Goal: Task Accomplishment & Management: Manage account settings

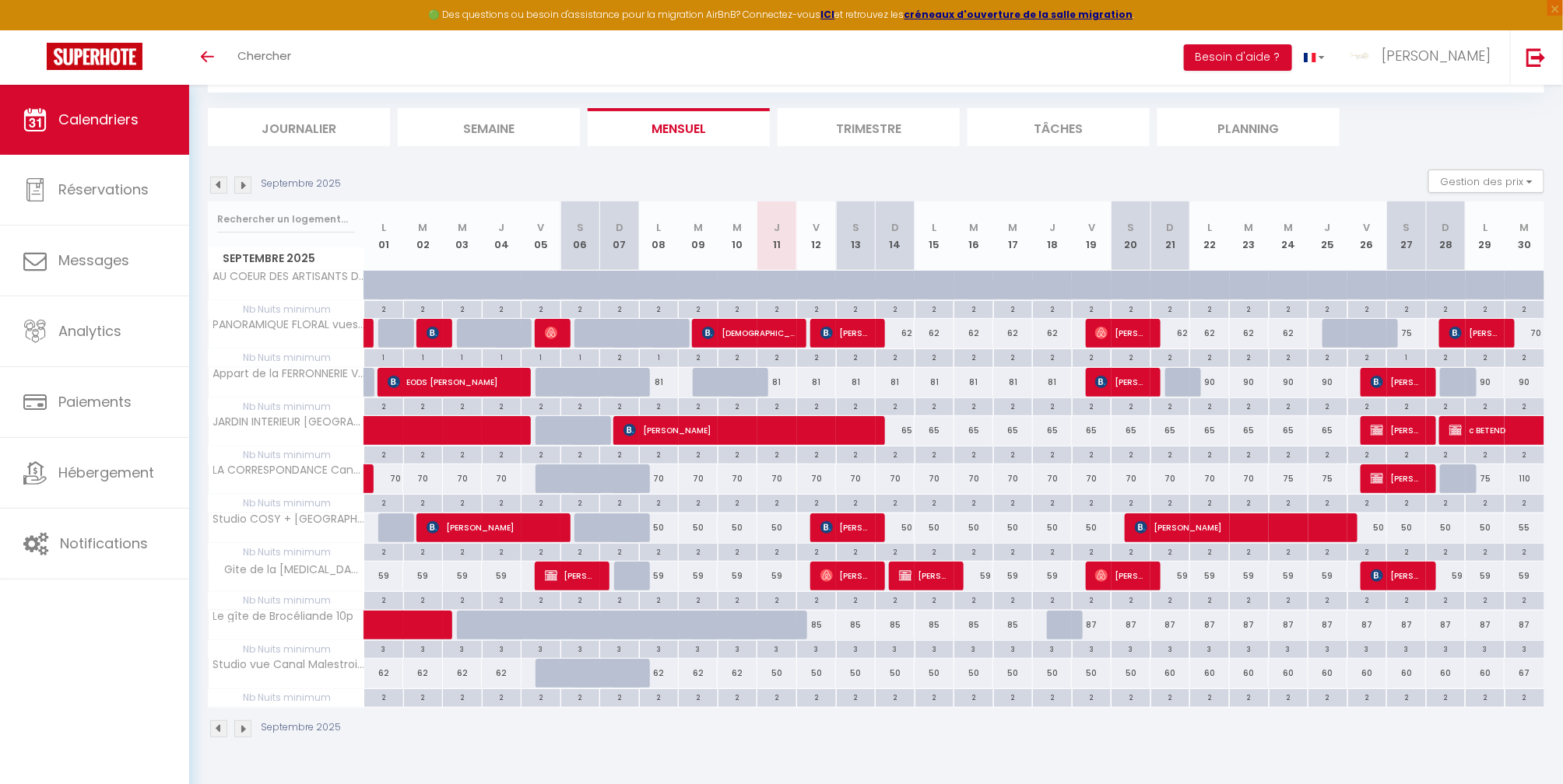
click at [901, 437] on div "65" at bounding box center [895, 431] width 40 height 28
type input "65"
type input "Dim 14 Septembre 2025"
type input "Lun 15 Septembre 2025"
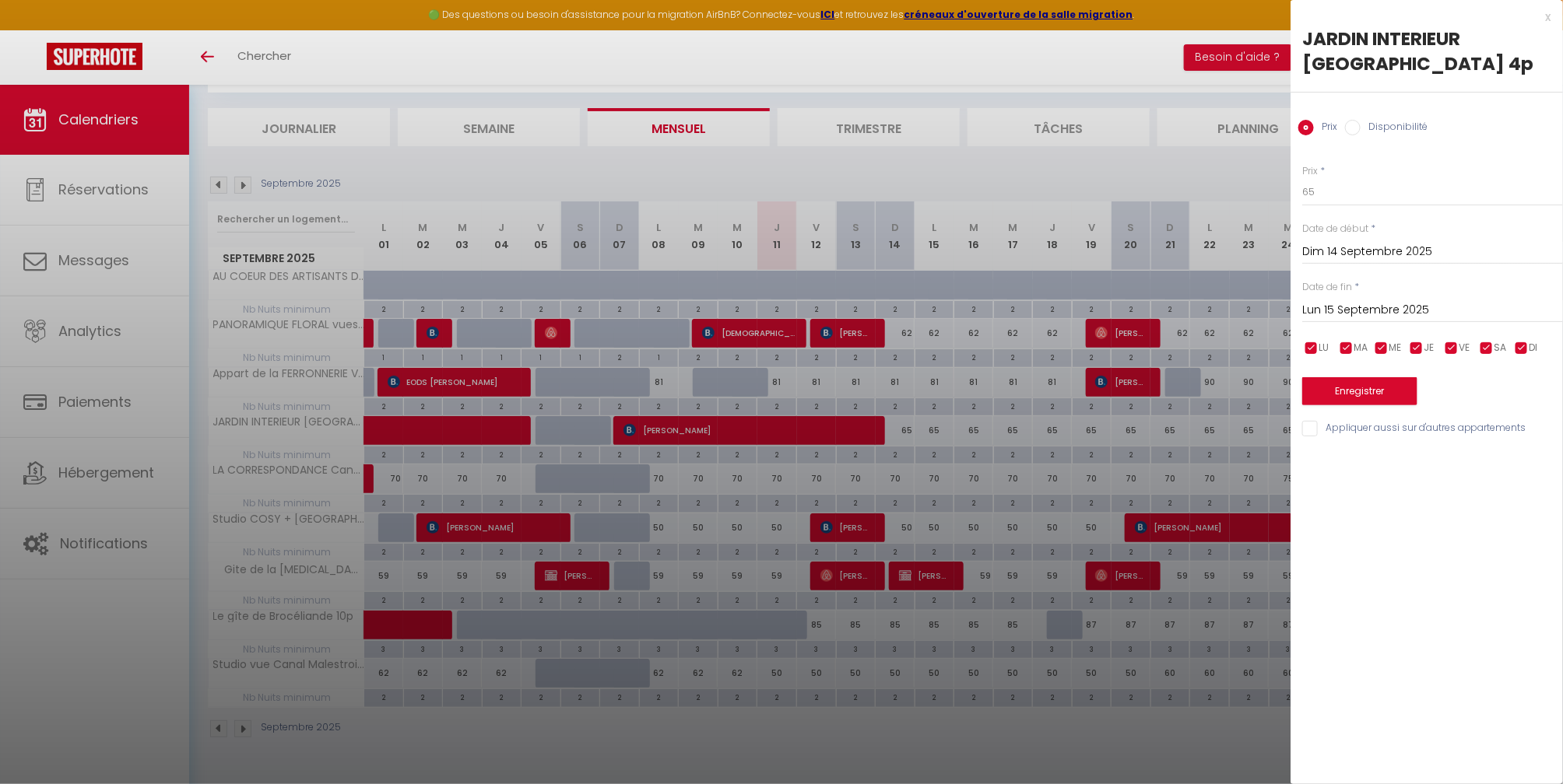
click at [1398, 132] on label "Disponibilité" at bounding box center [1394, 128] width 67 height 17
click at [1361, 132] on input "Disponibilité" at bounding box center [1353, 127] width 15 height 15
radio input "true"
radio input "false"
click at [1355, 192] on select "Disponible Indisponible" at bounding box center [1433, 193] width 261 height 29
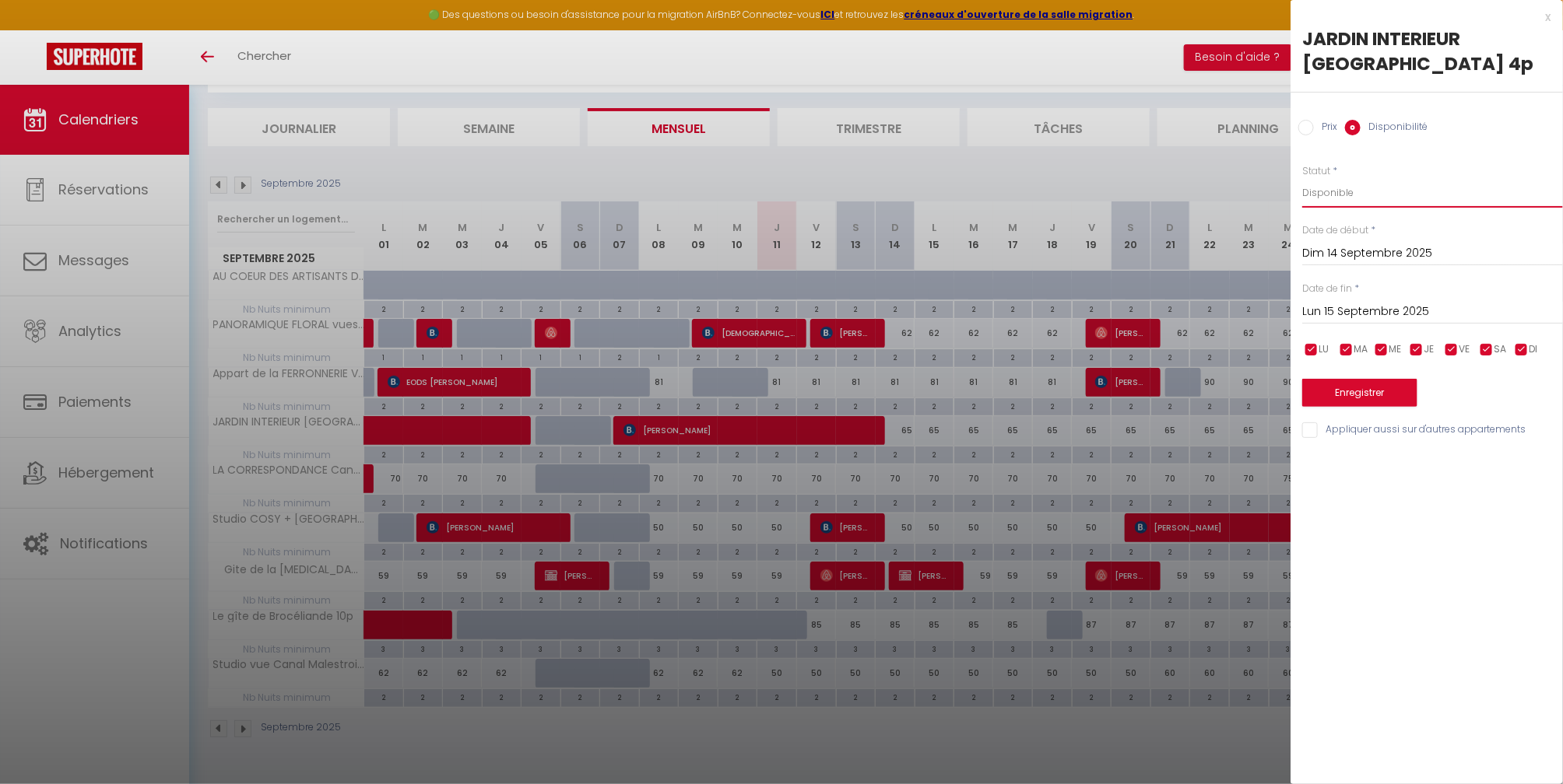
select select "0"
click at [1303, 178] on select "Disponible Indisponible" at bounding box center [1433, 193] width 261 height 29
click at [1379, 385] on button "Enregistrer" at bounding box center [1360, 393] width 115 height 28
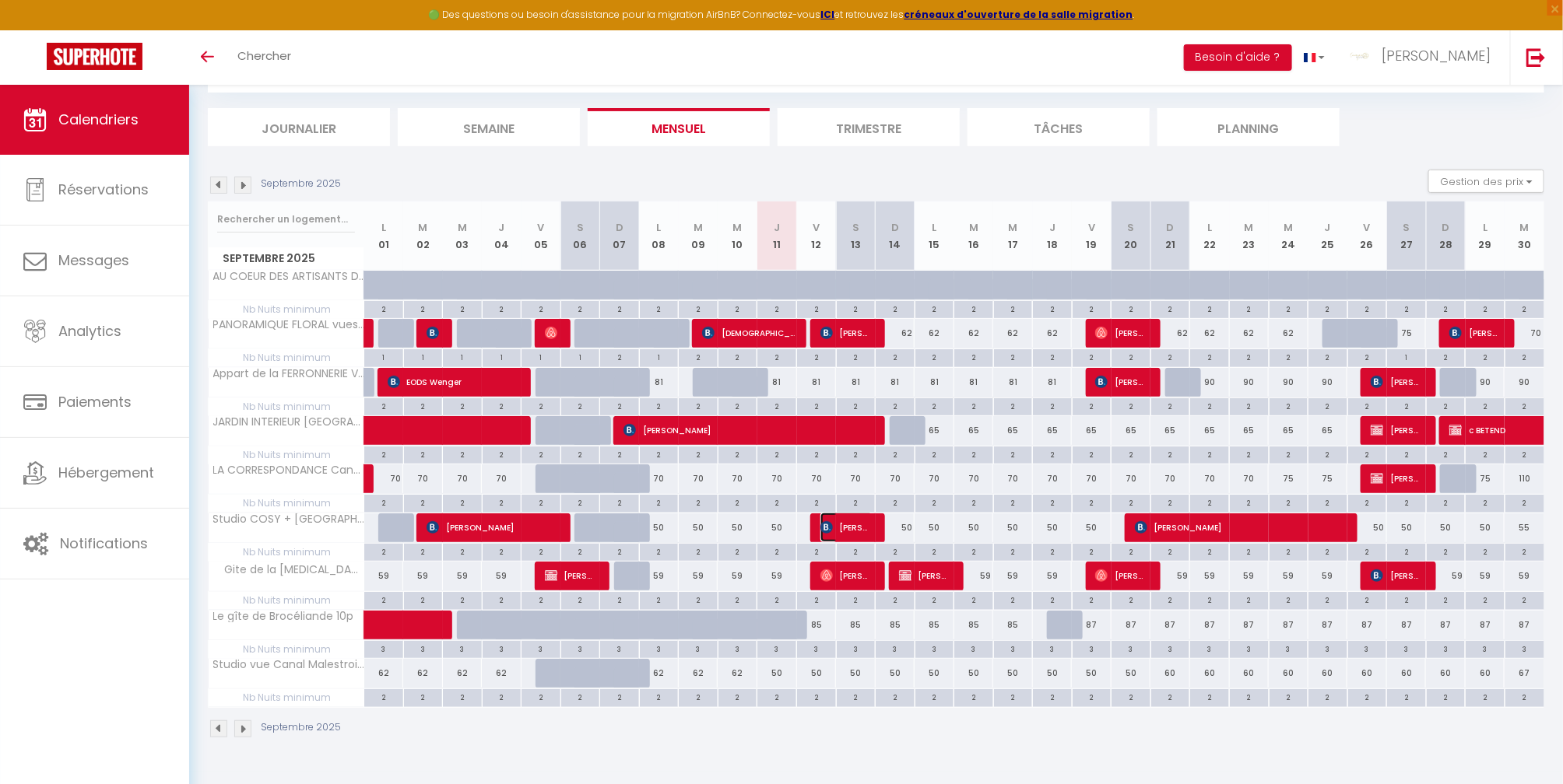
click at [828, 530] on img at bounding box center [826, 527] width 12 height 12
select select "OK"
select select "0"
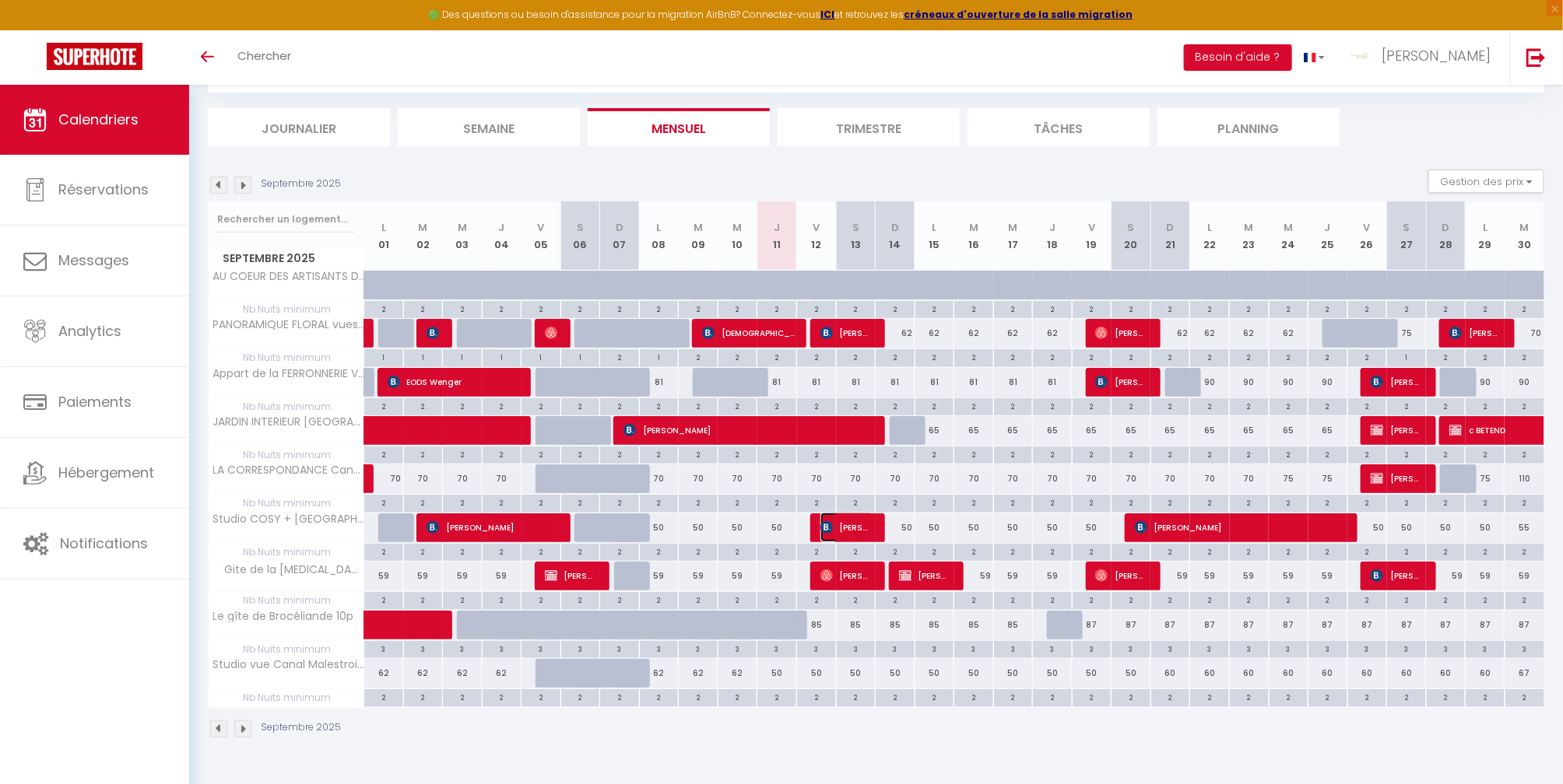
select select "1"
select select
select select "29718"
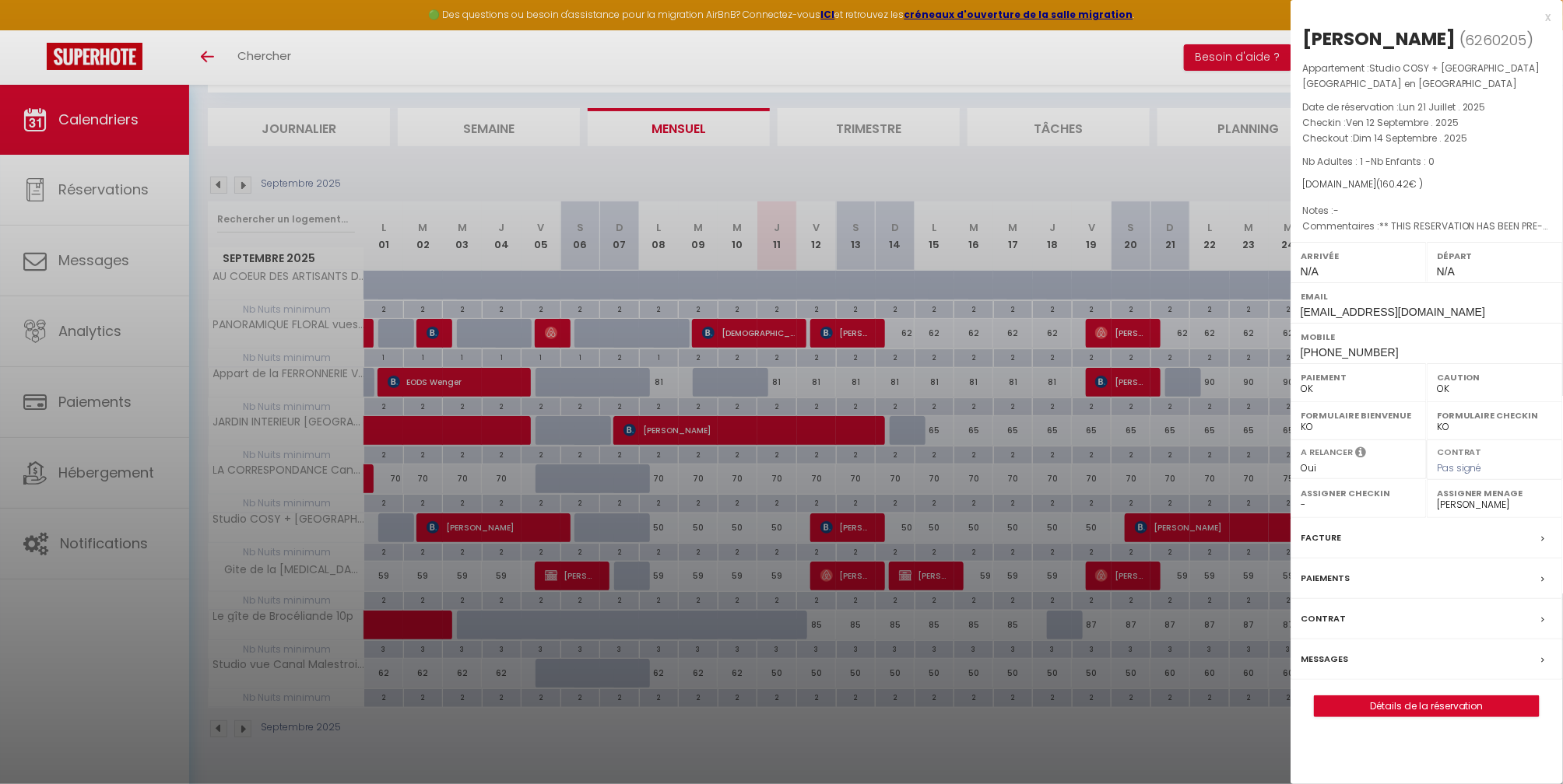
click at [820, 177] on div at bounding box center [782, 392] width 1563 height 784
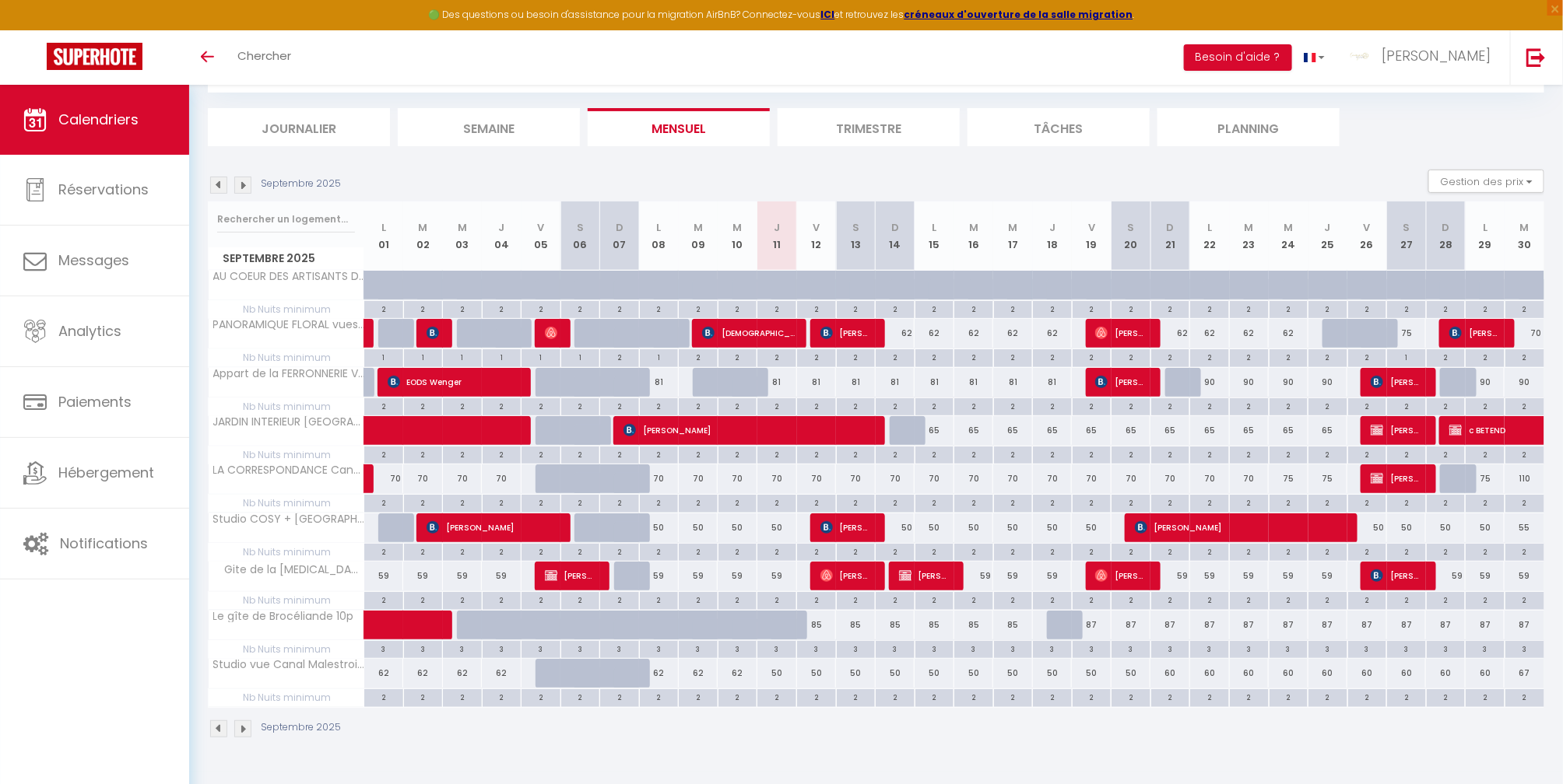
click at [905, 529] on div "50" at bounding box center [895, 528] width 40 height 28
type input "50"
type input "Dim 14 Septembre 2025"
type input "Lun 15 Septembre 2025"
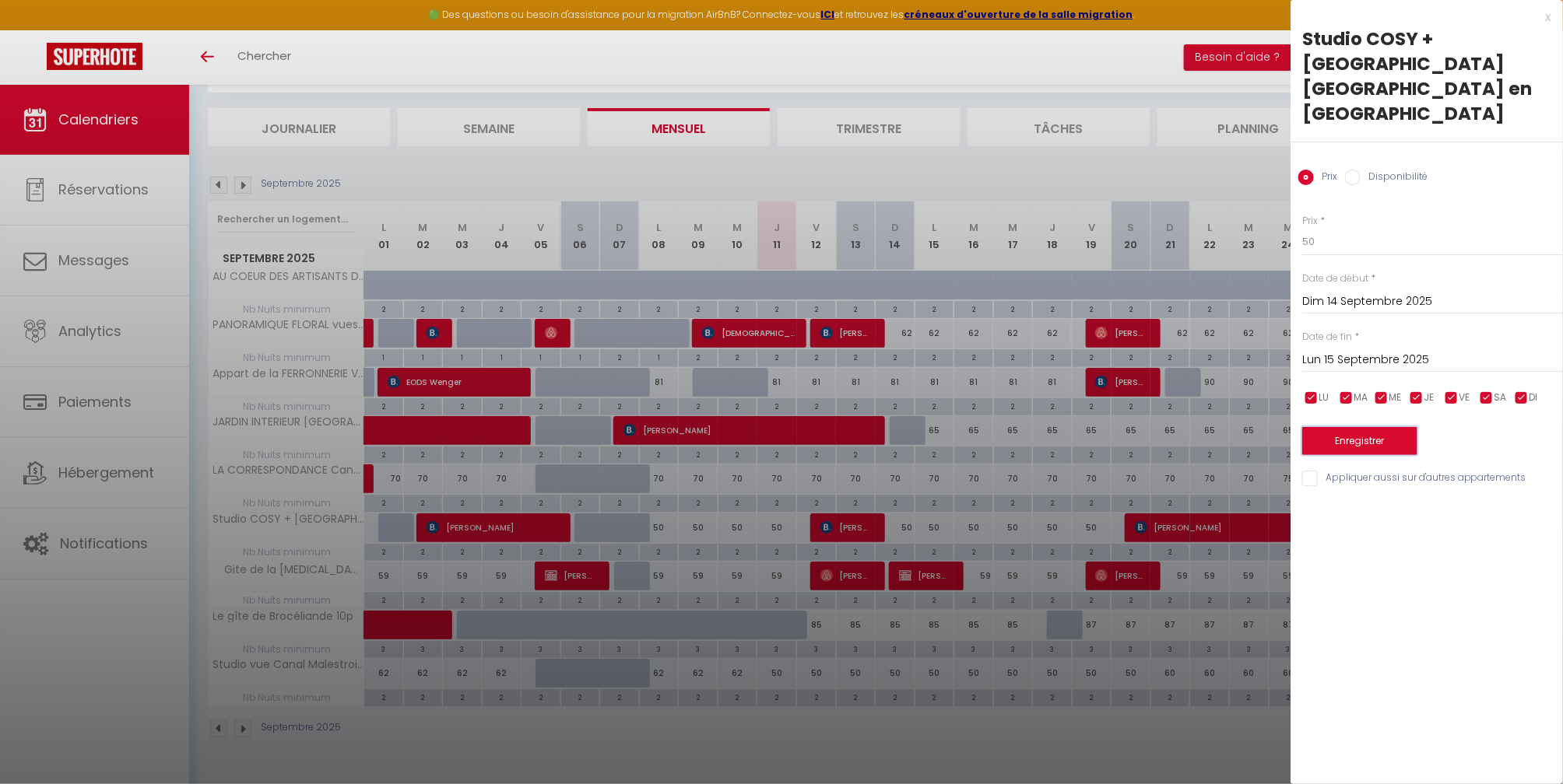
click at [1359, 427] on button "Enregistrer" at bounding box center [1360, 441] width 115 height 28
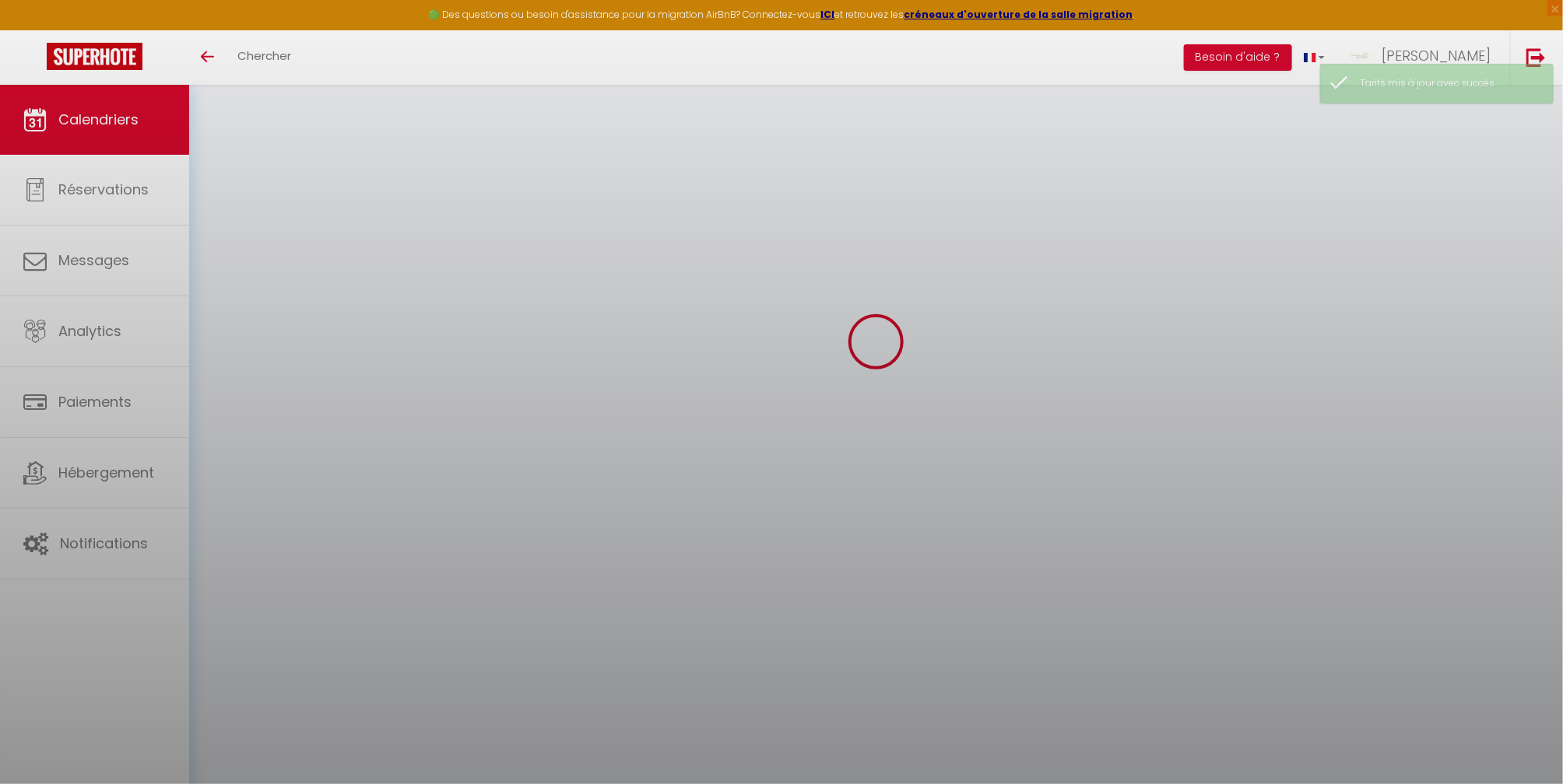
select select "0"
select select "29718"
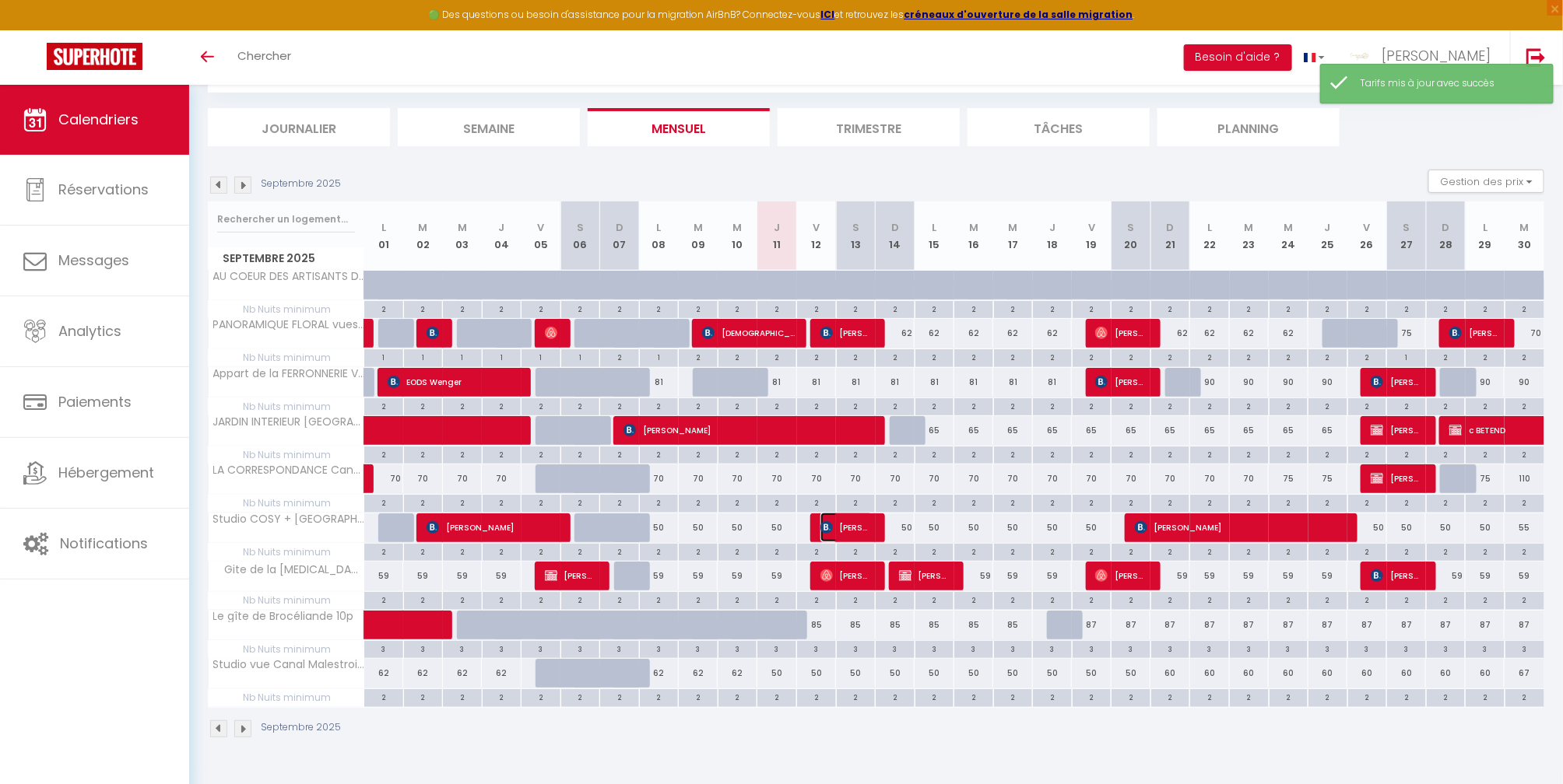
click at [849, 527] on span "[PERSON_NAME]" at bounding box center [847, 527] width 53 height 29
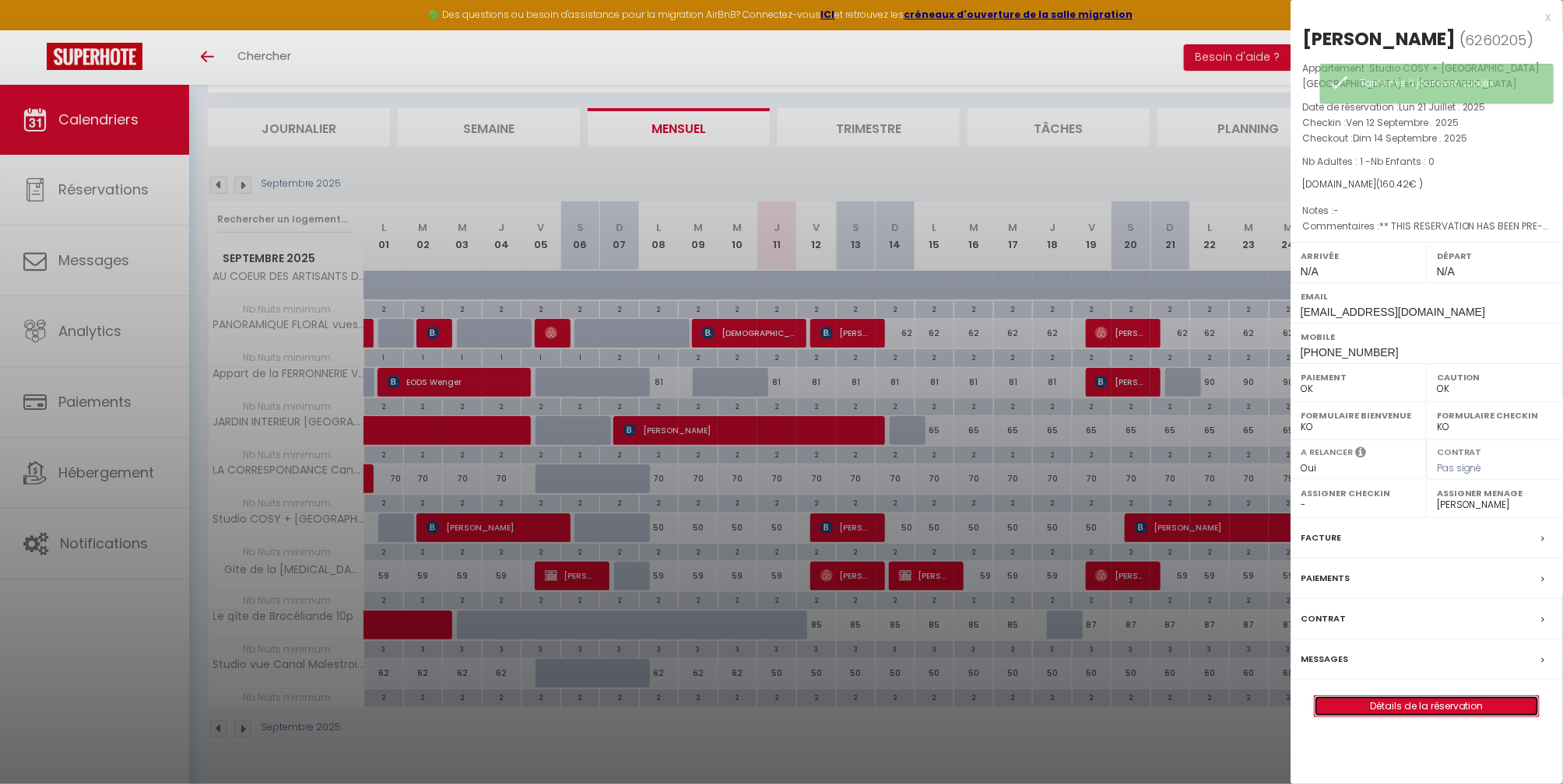
click at [1466, 701] on link "Détails de la réservation" at bounding box center [1427, 706] width 224 height 20
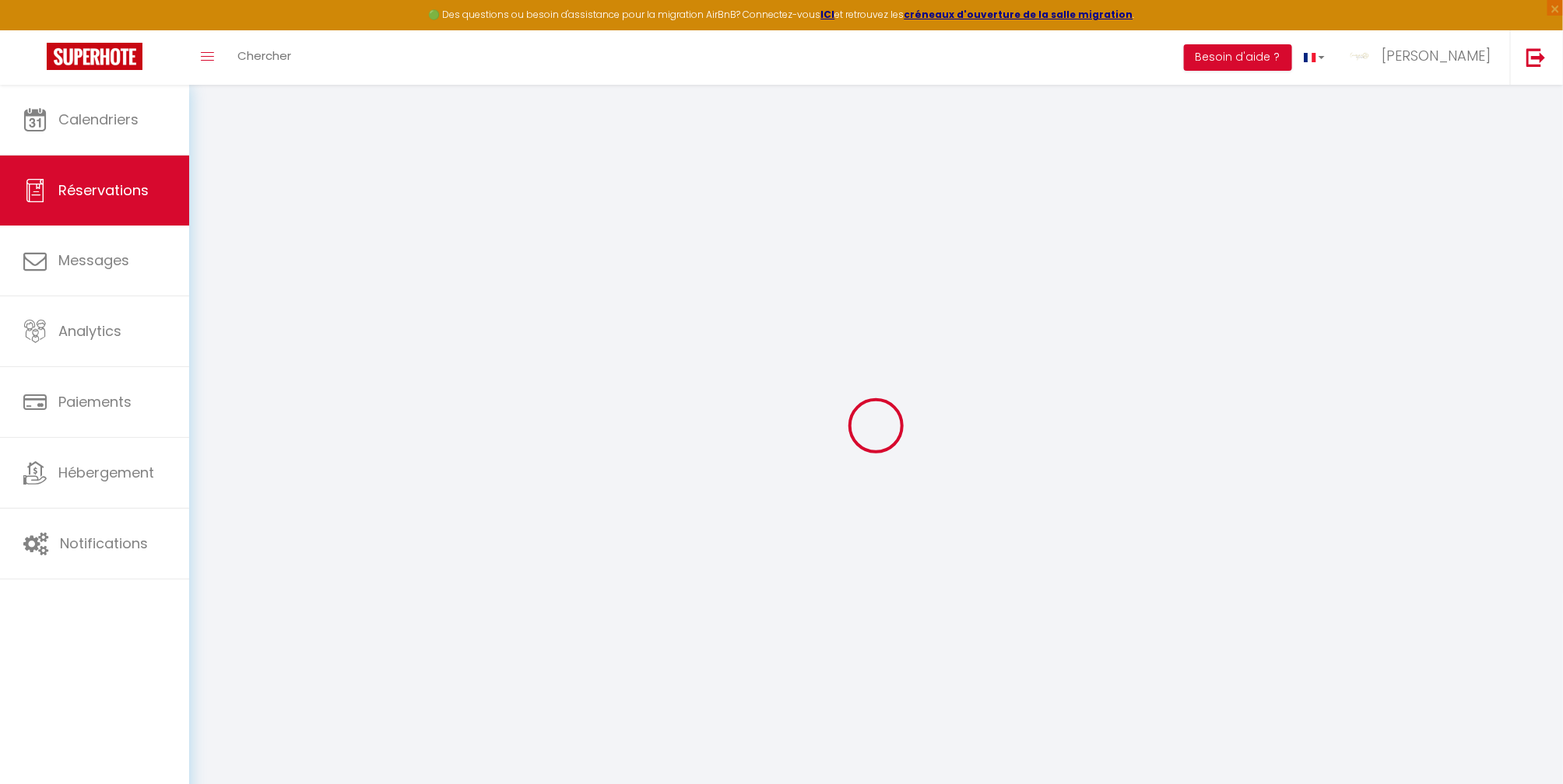
type input "[PERSON_NAME]"
type input "durand"
type input "[EMAIL_ADDRESS][DOMAIN_NAME]"
type input "[PHONE_NUMBER]"
select select "FR"
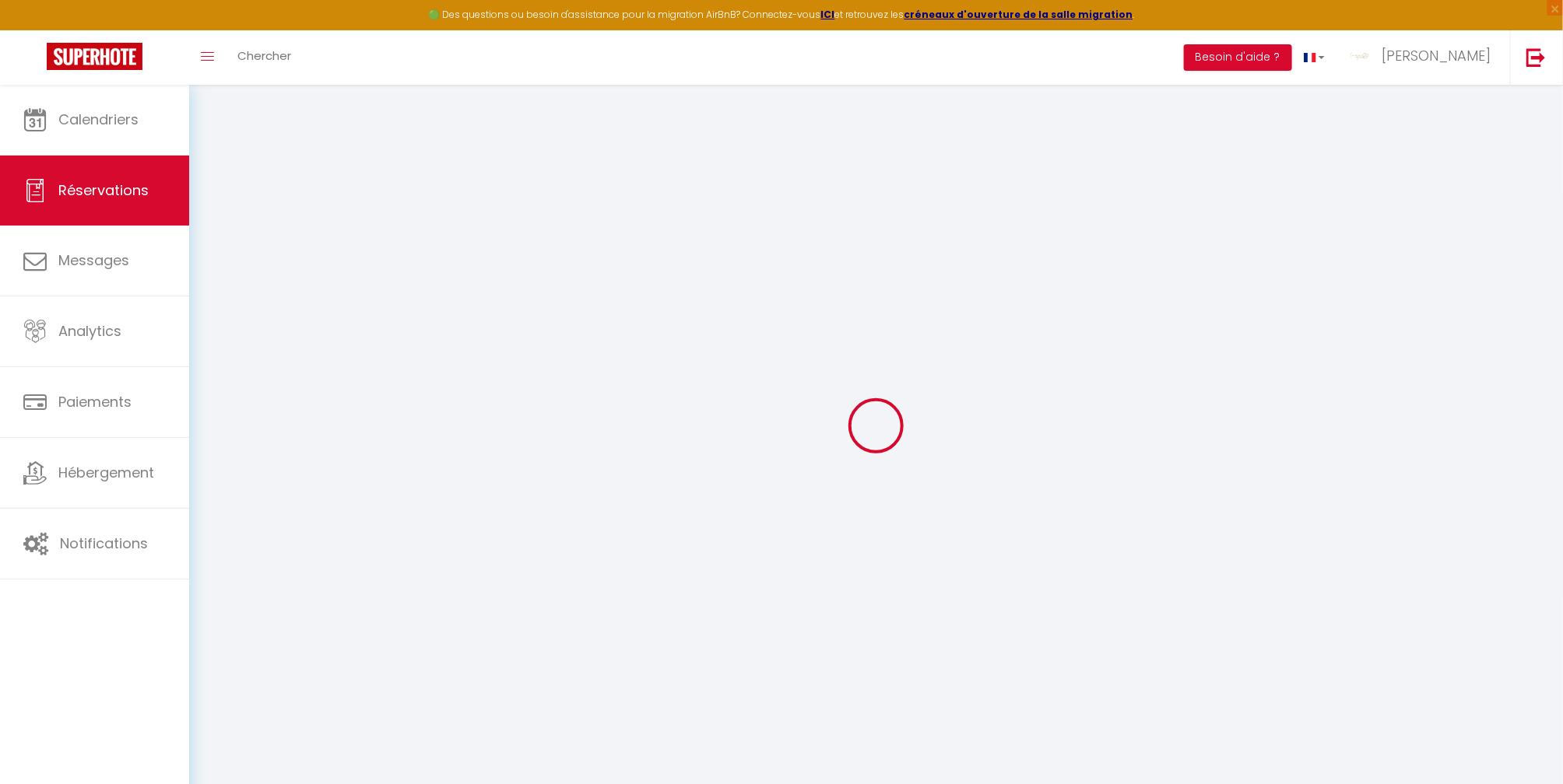
type input "23.34"
type input "2.25"
select select "34807"
select select "1"
select select
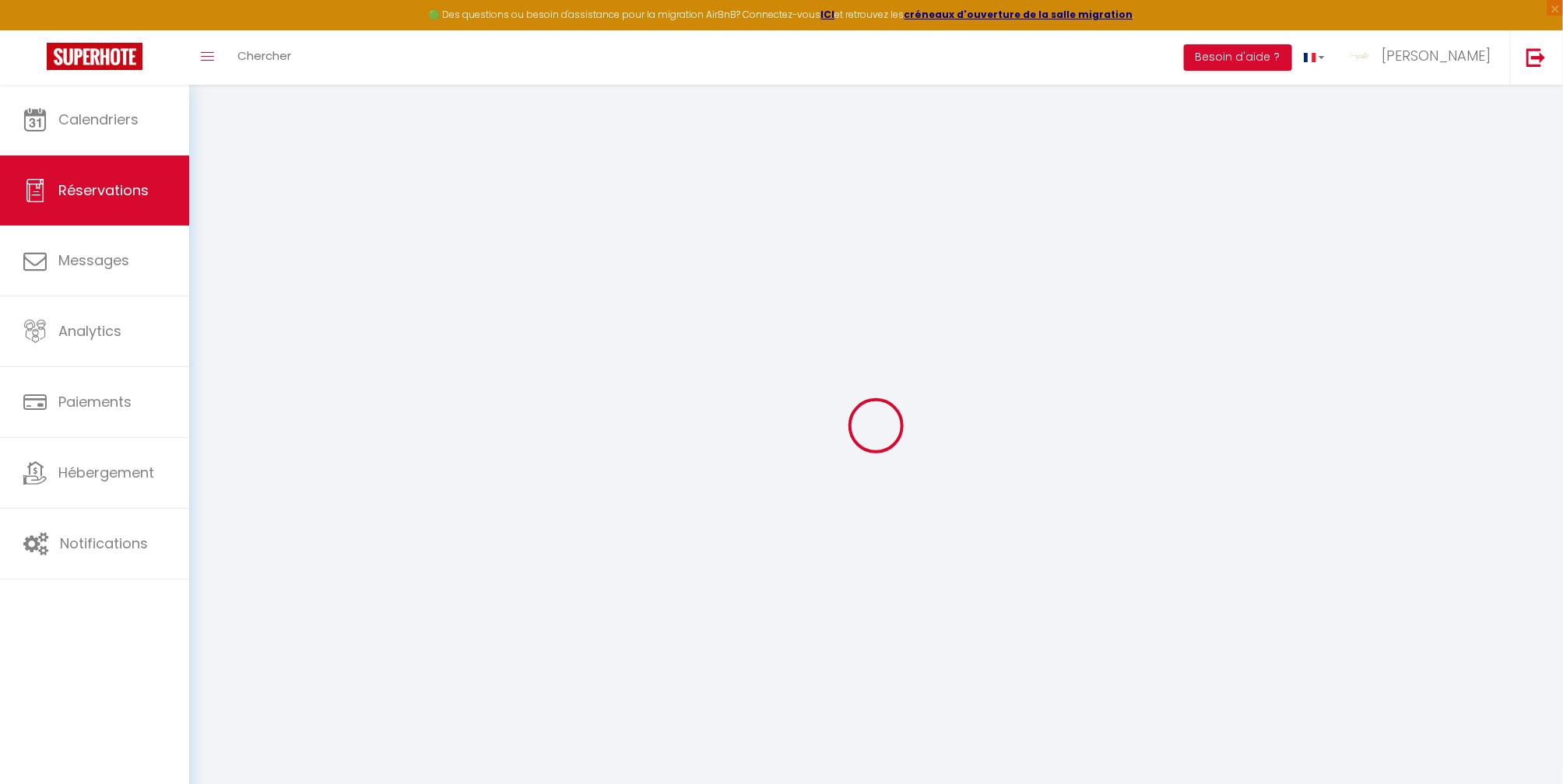
select select
type input "1"
select select "12"
select select "15"
type input "120.6"
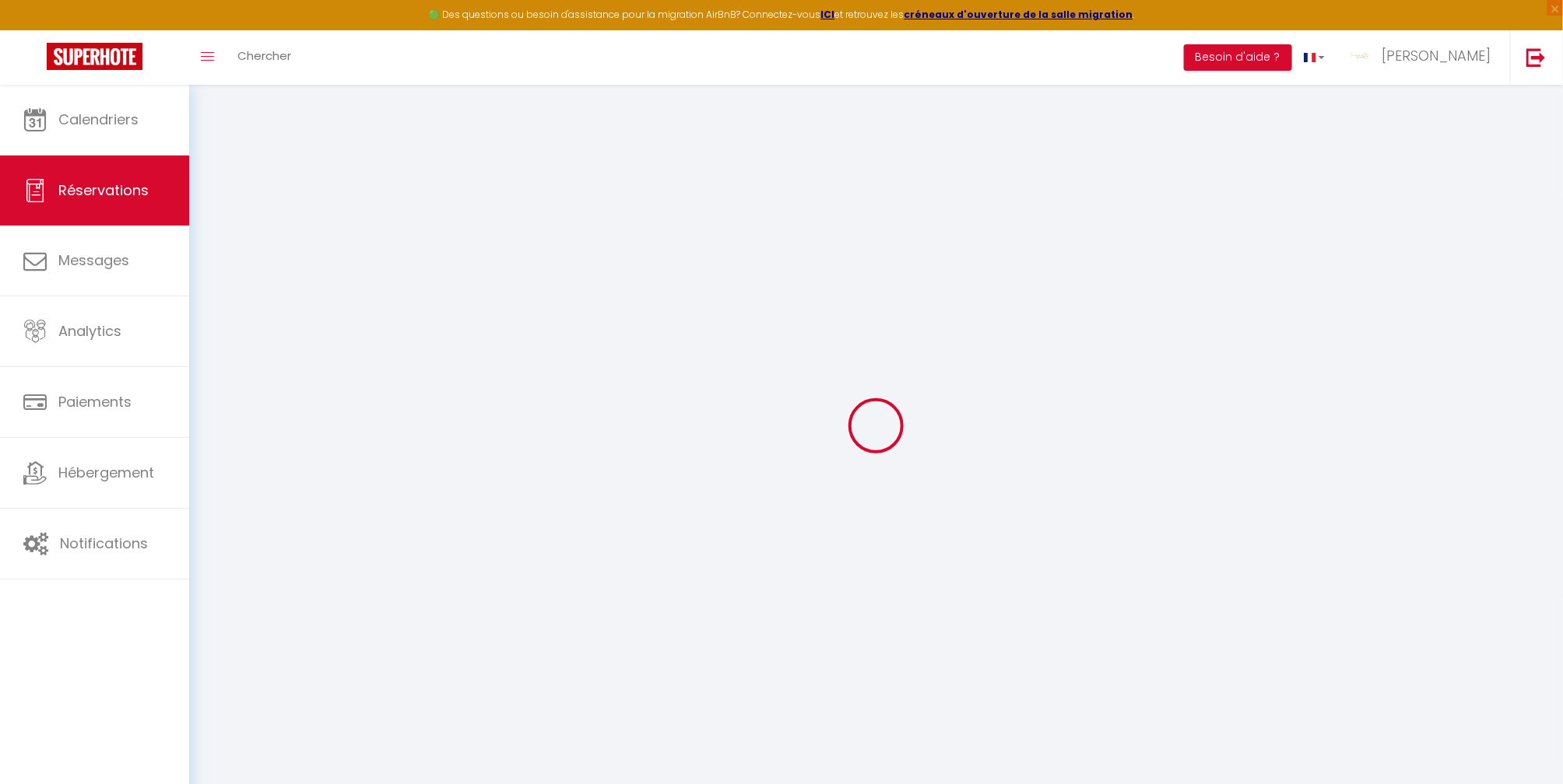
checkbox input "false"
type input "0"
select select "2"
type input "35"
type input "0"
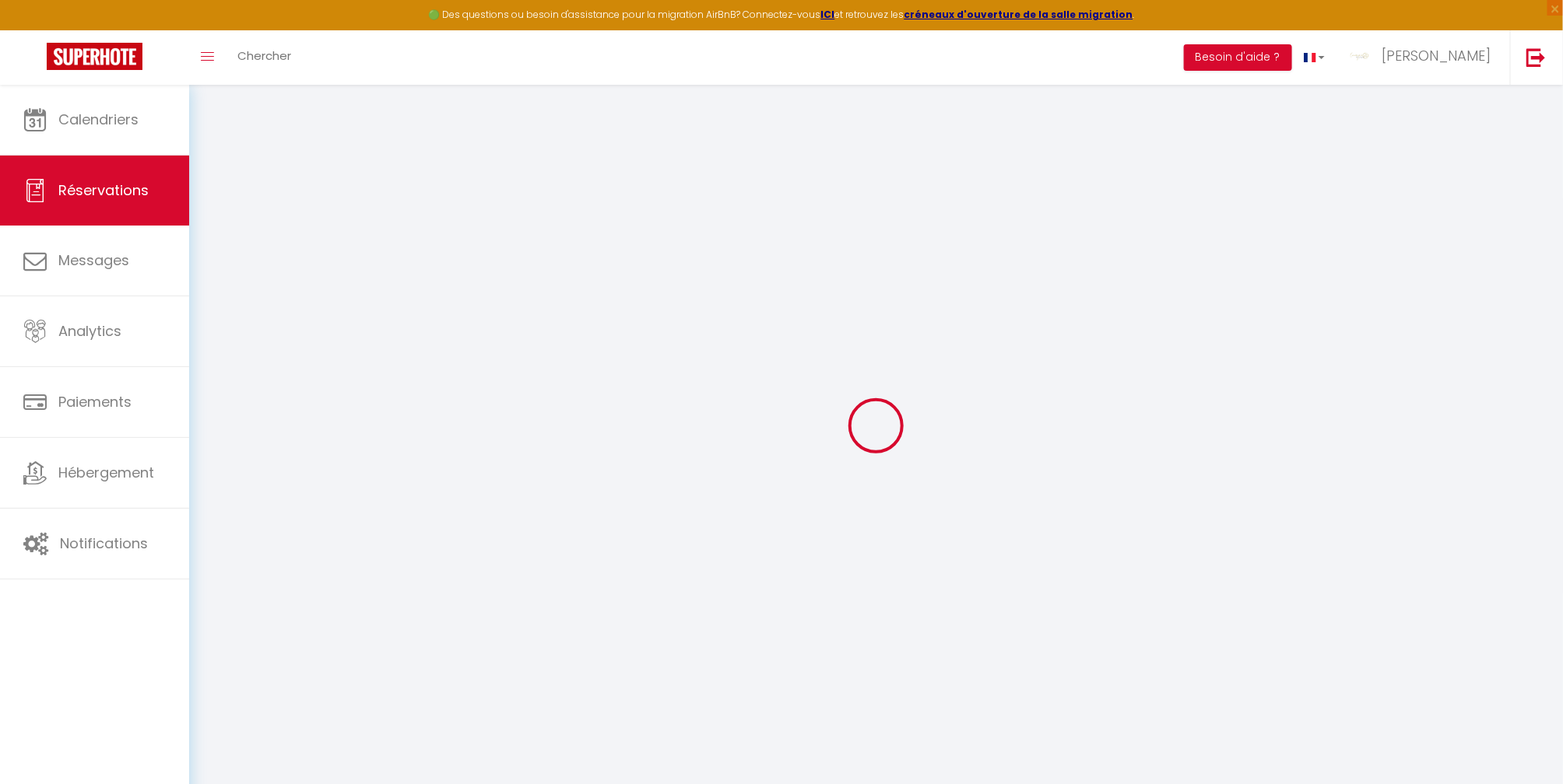
type input "0"
select select
checkbox input "false"
select select
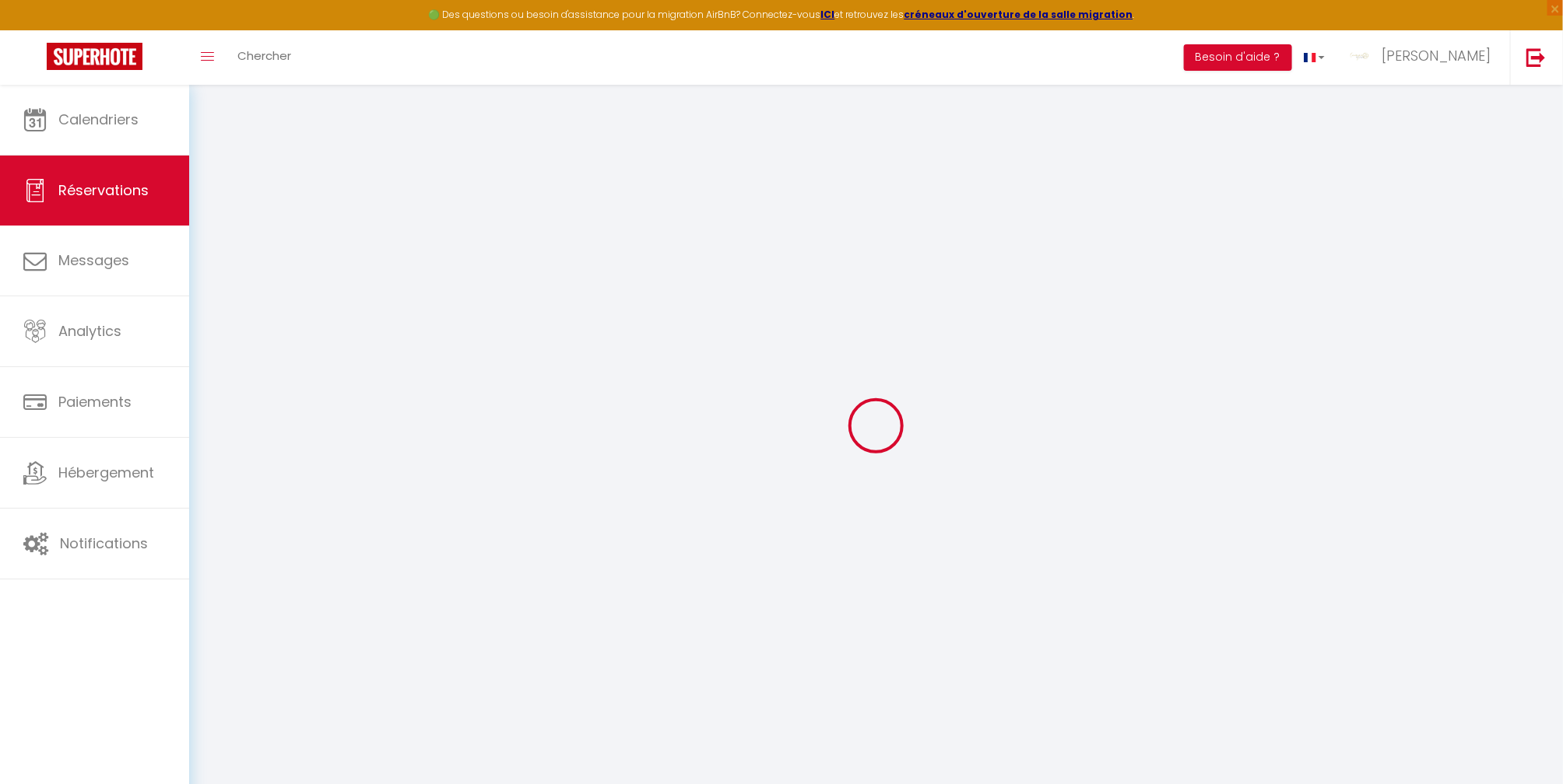
select select
checkbox input "false"
select select
checkbox input "false"
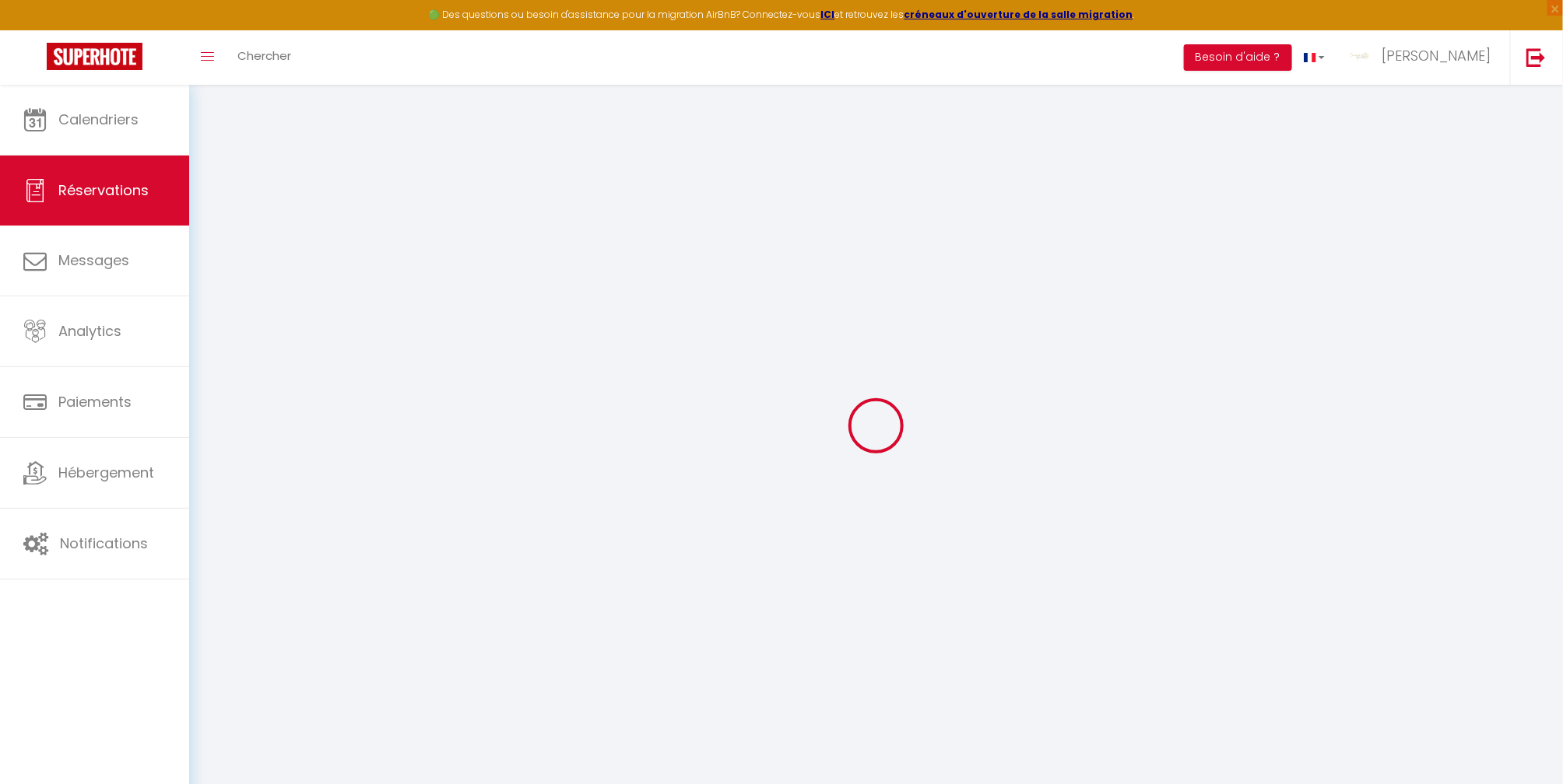
type textarea "** THIS RESERVATION HAS BEEN PRE-PAID ** BOOKING NOTE : Payment charge is EUR 2…"
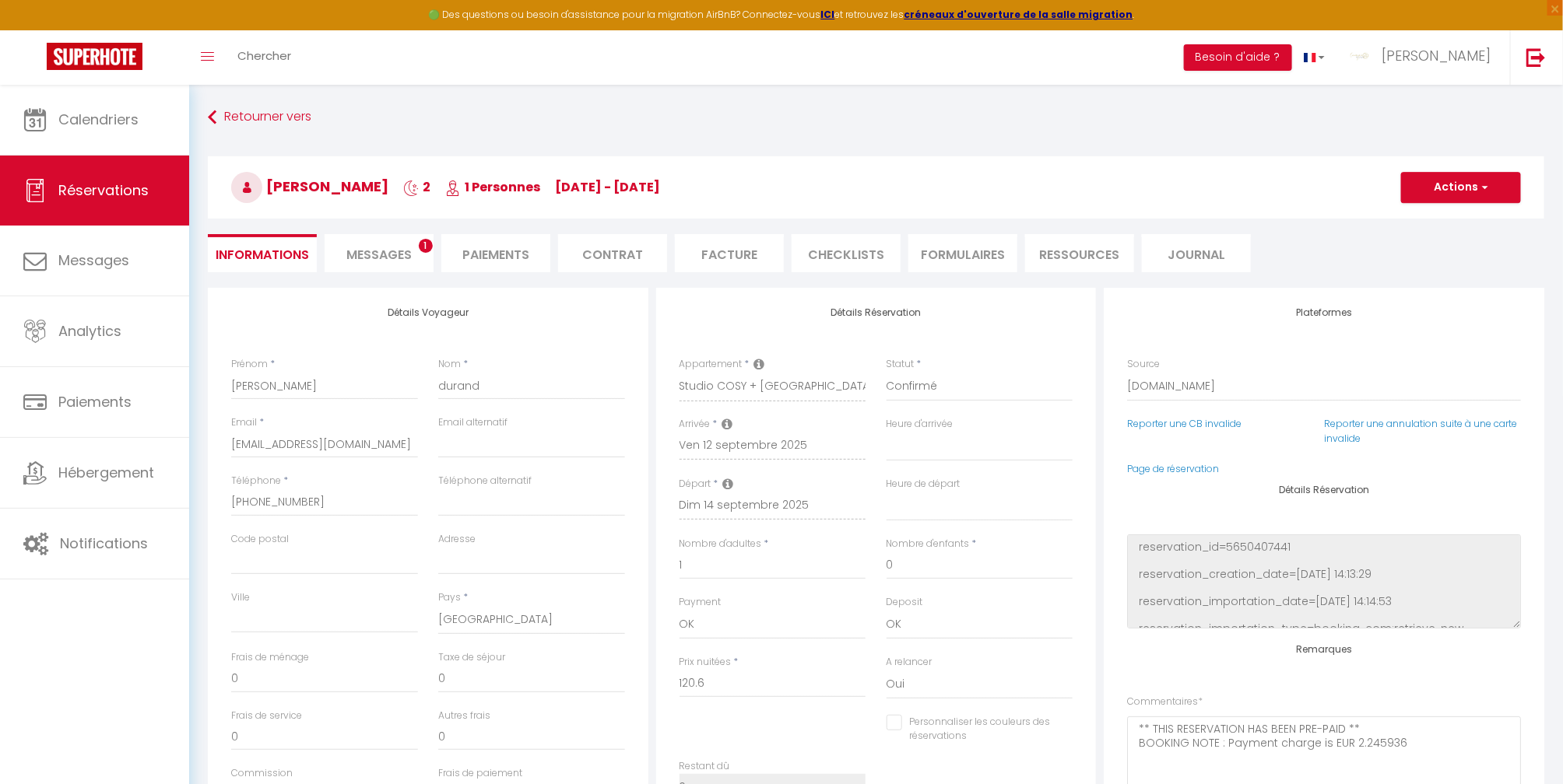
type input "35"
type input "4.82"
select select
checkbox input "false"
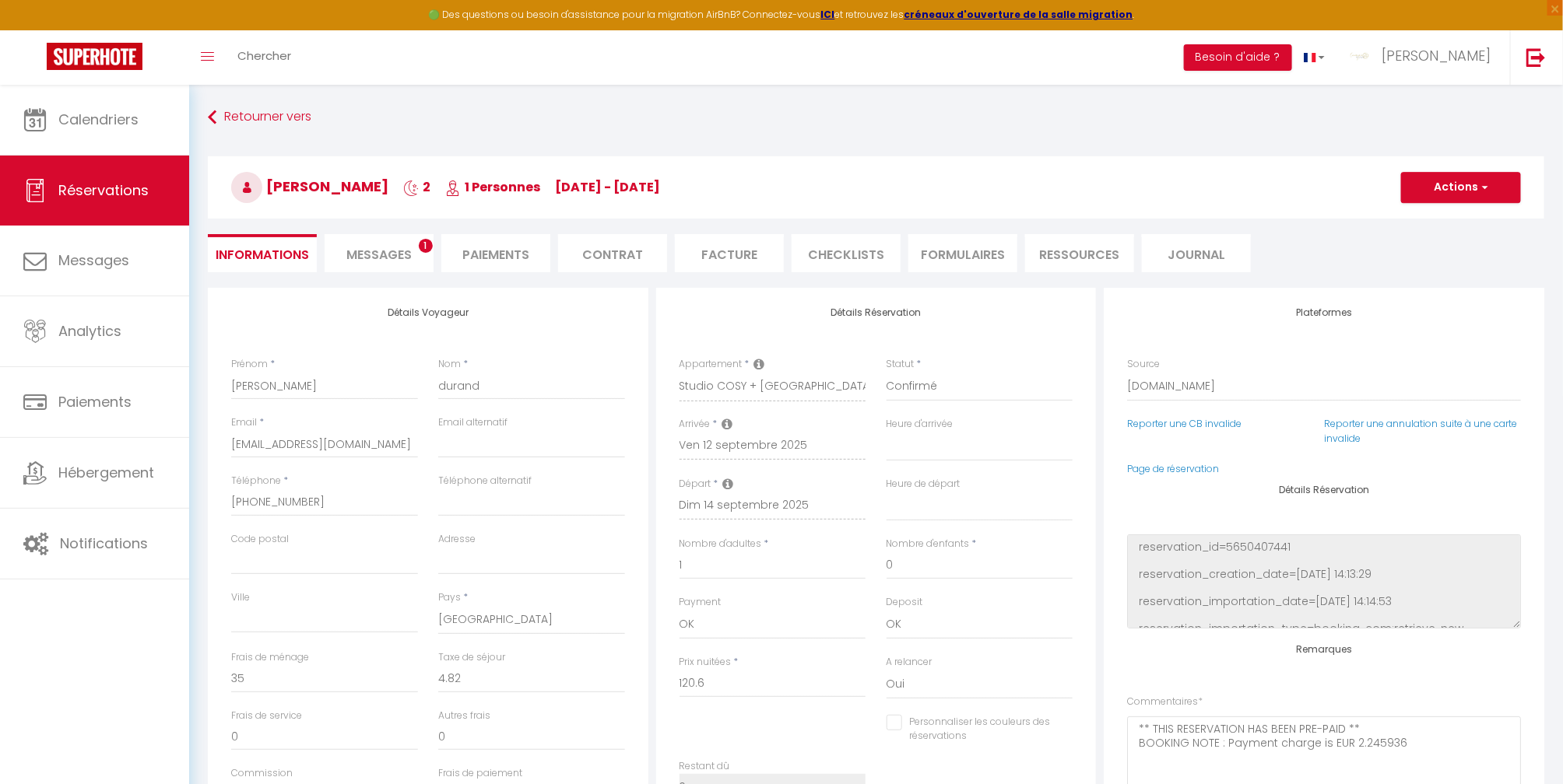
select select
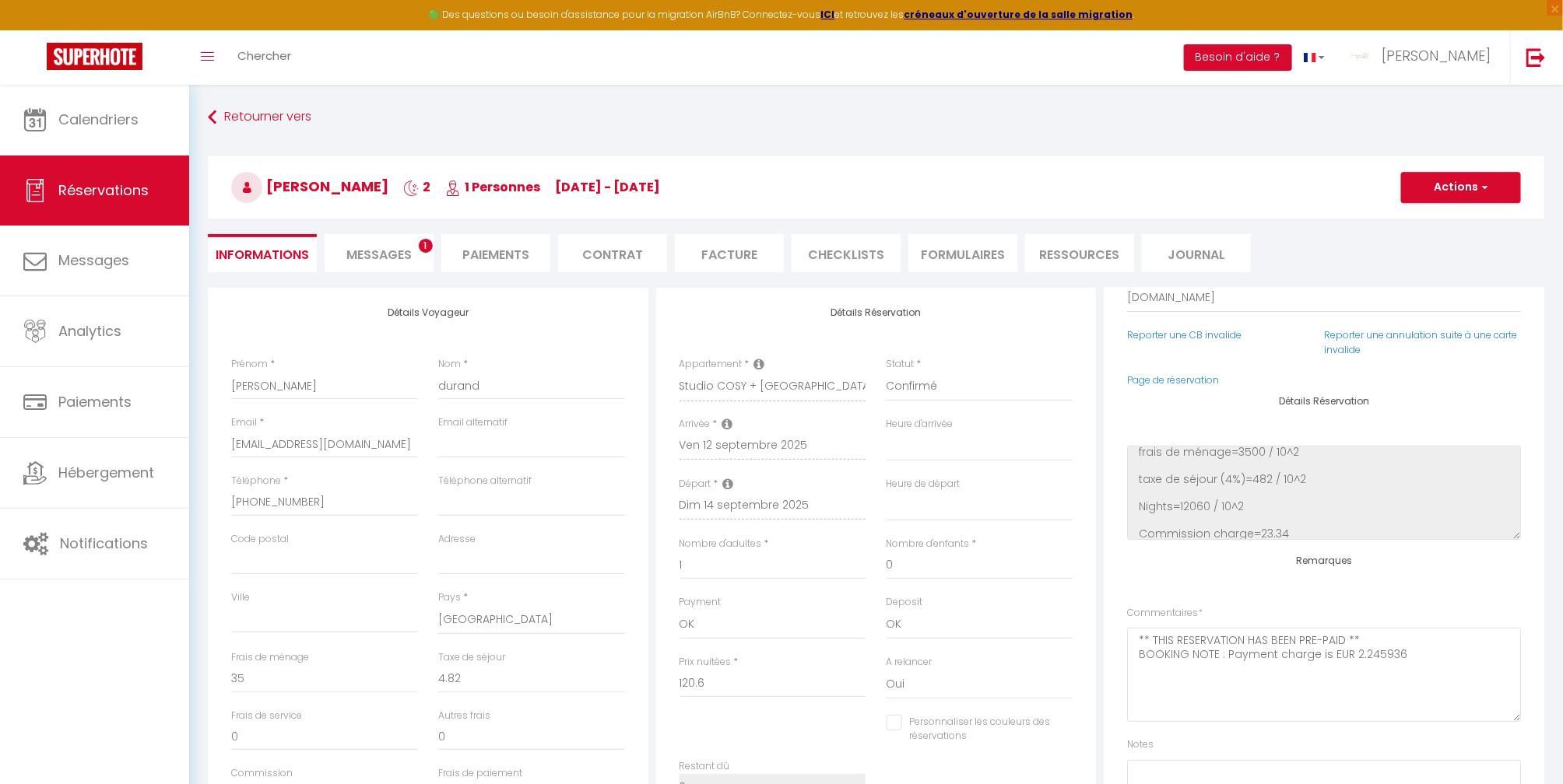
scroll to position [183, 0]
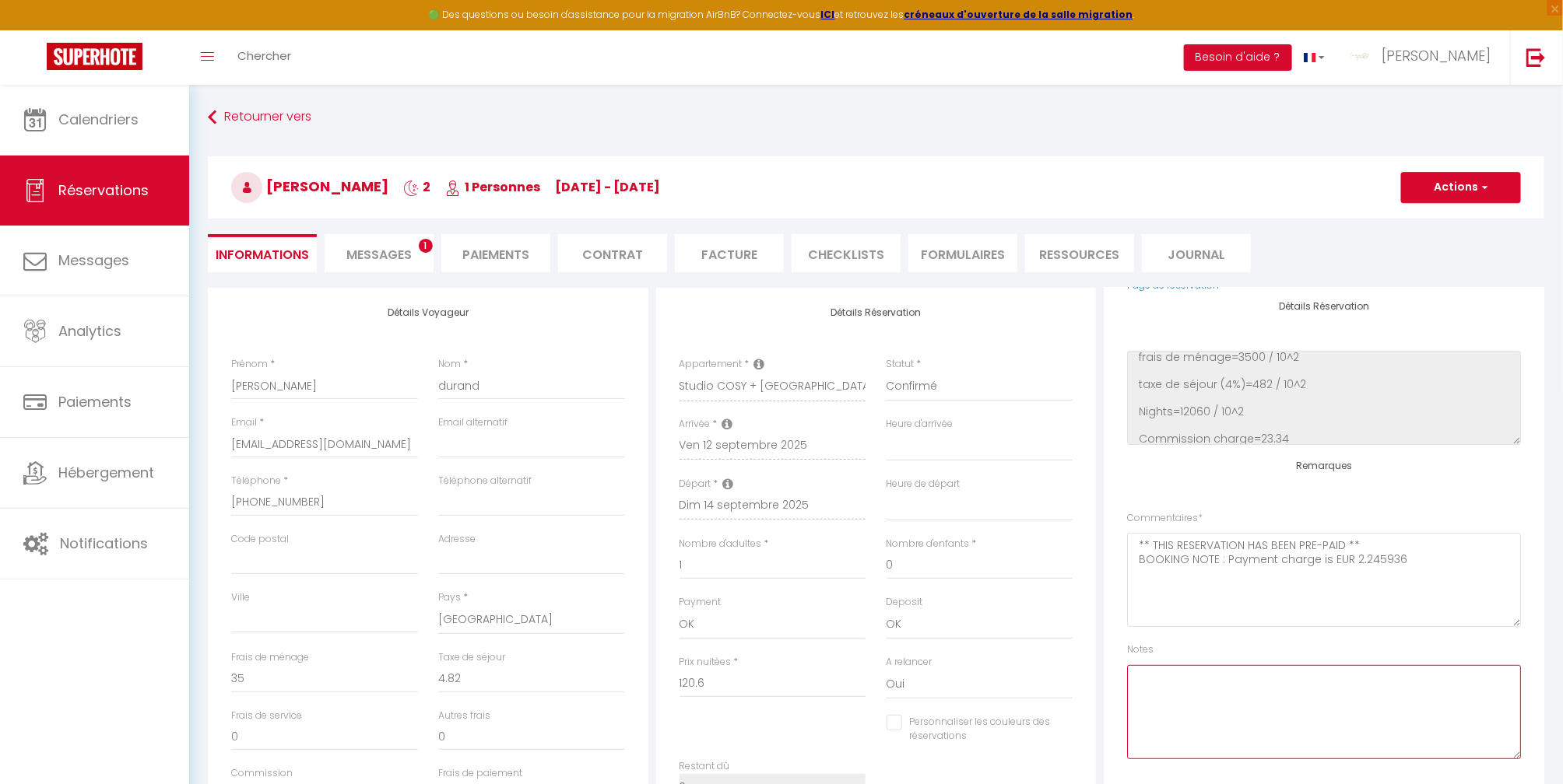
click at [1246, 686] on textarea at bounding box center [1324, 712] width 394 height 94
type textarea "a"
type textarea "Arrive à 15 h depart [DATE] à midi"
click at [1472, 184] on button "Actions" at bounding box center [1461, 187] width 120 height 31
click at [1447, 215] on link "Enregistrer" at bounding box center [1446, 221] width 123 height 20
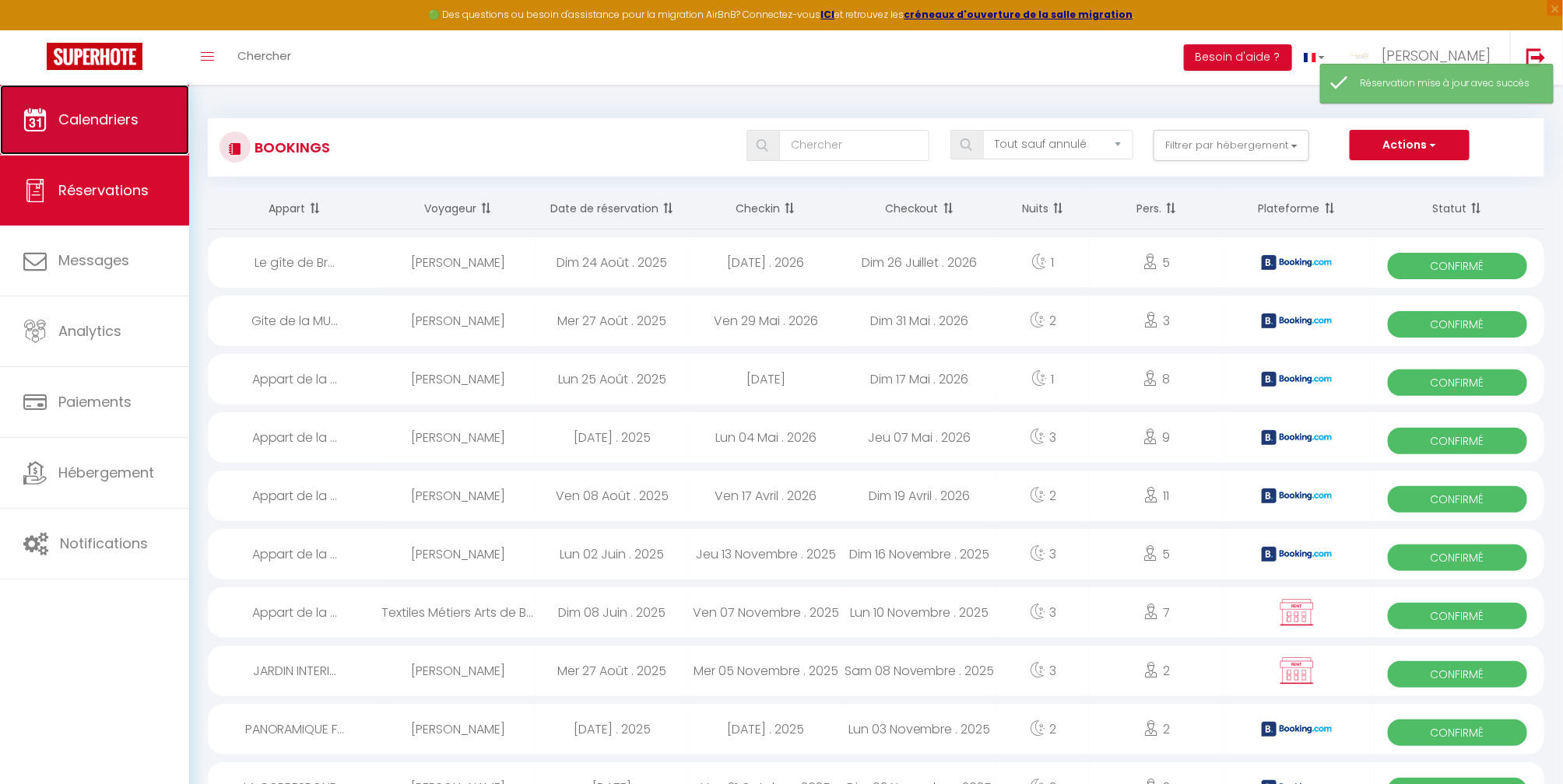
click at [121, 117] on span "Calendriers" at bounding box center [98, 120] width 80 height 19
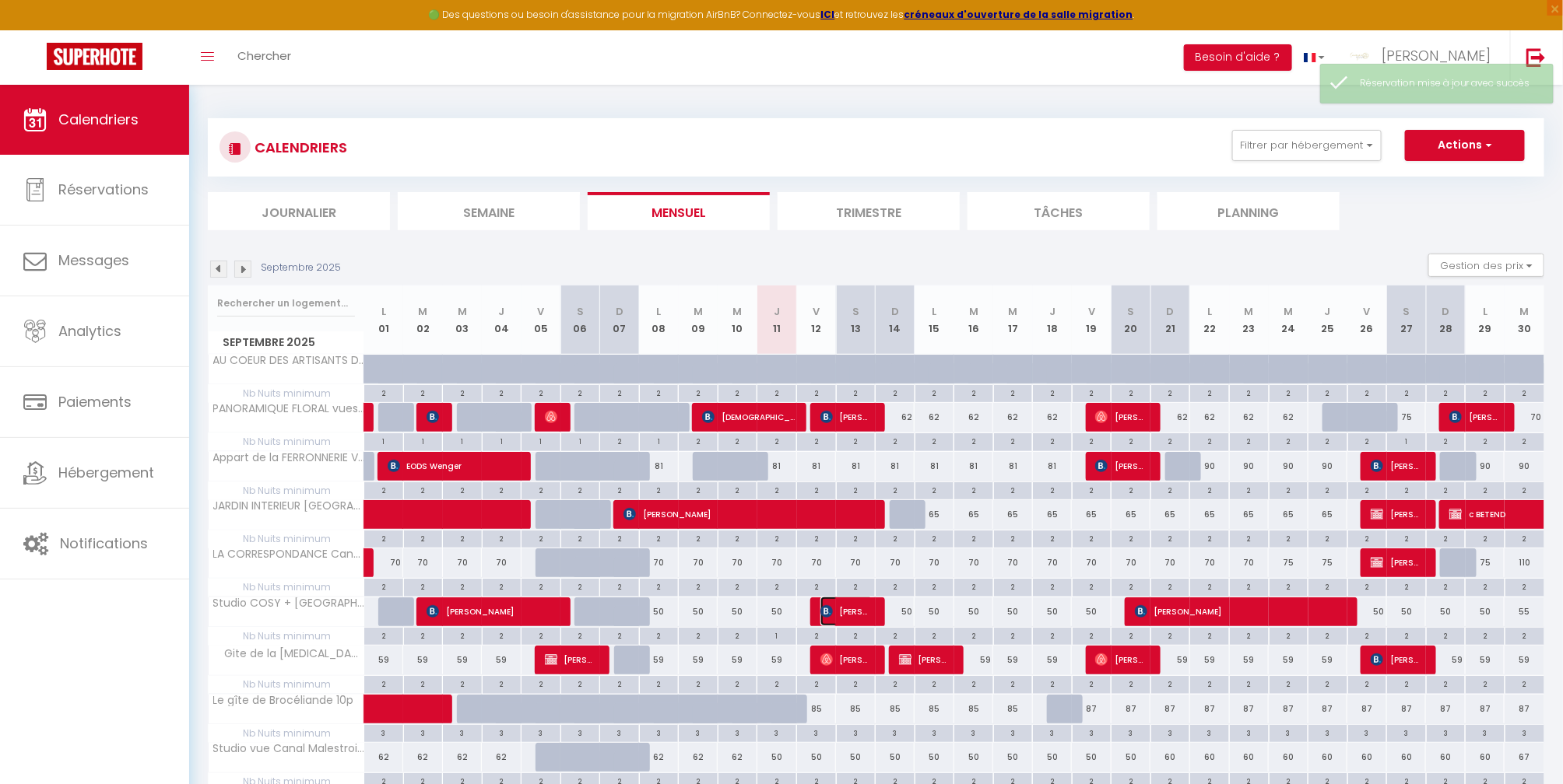
click at [844, 611] on span "[PERSON_NAME]" at bounding box center [847, 611] width 53 height 29
select select "OK"
select select "0"
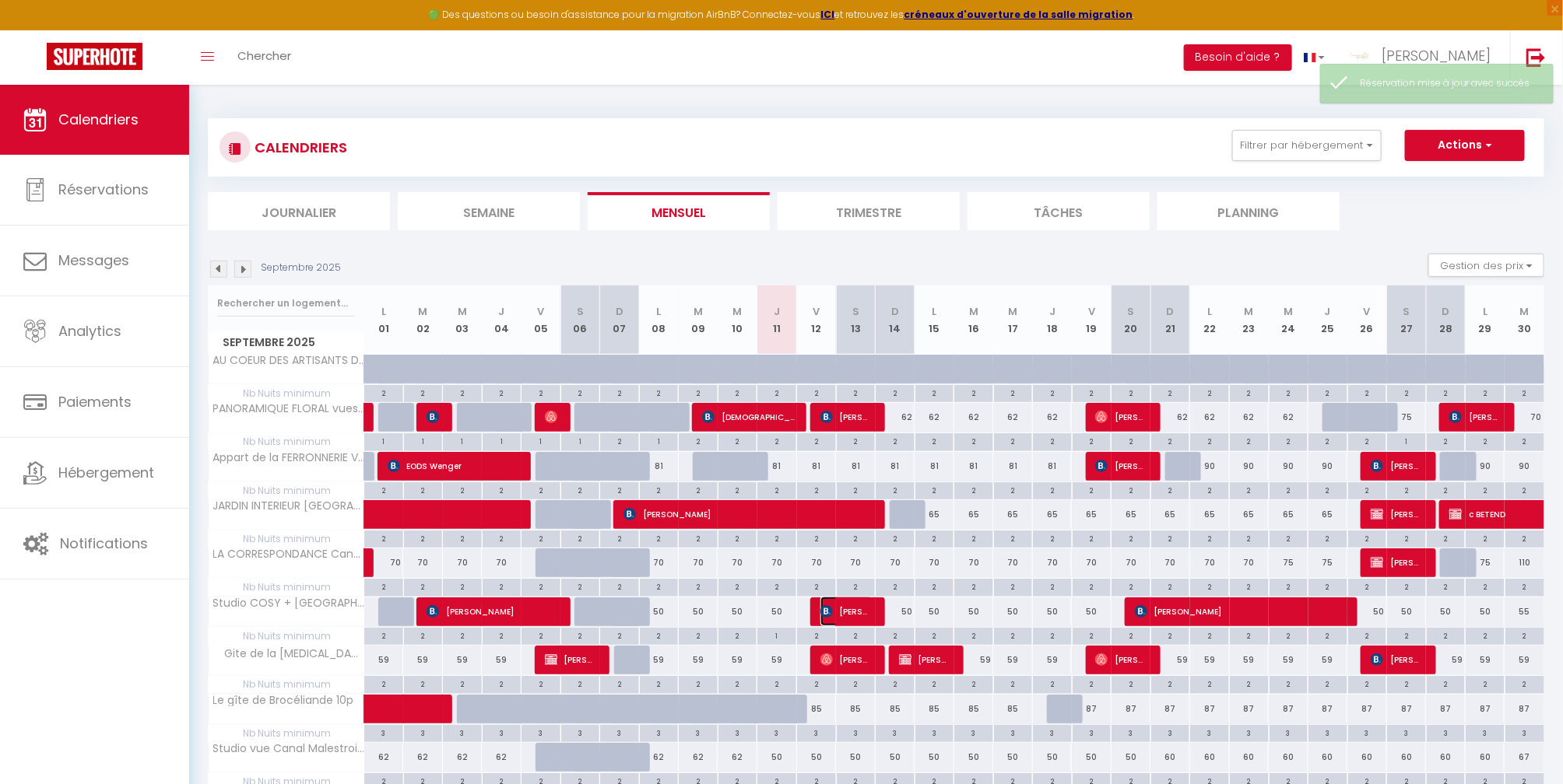
select select "1"
select select
select select "29718"
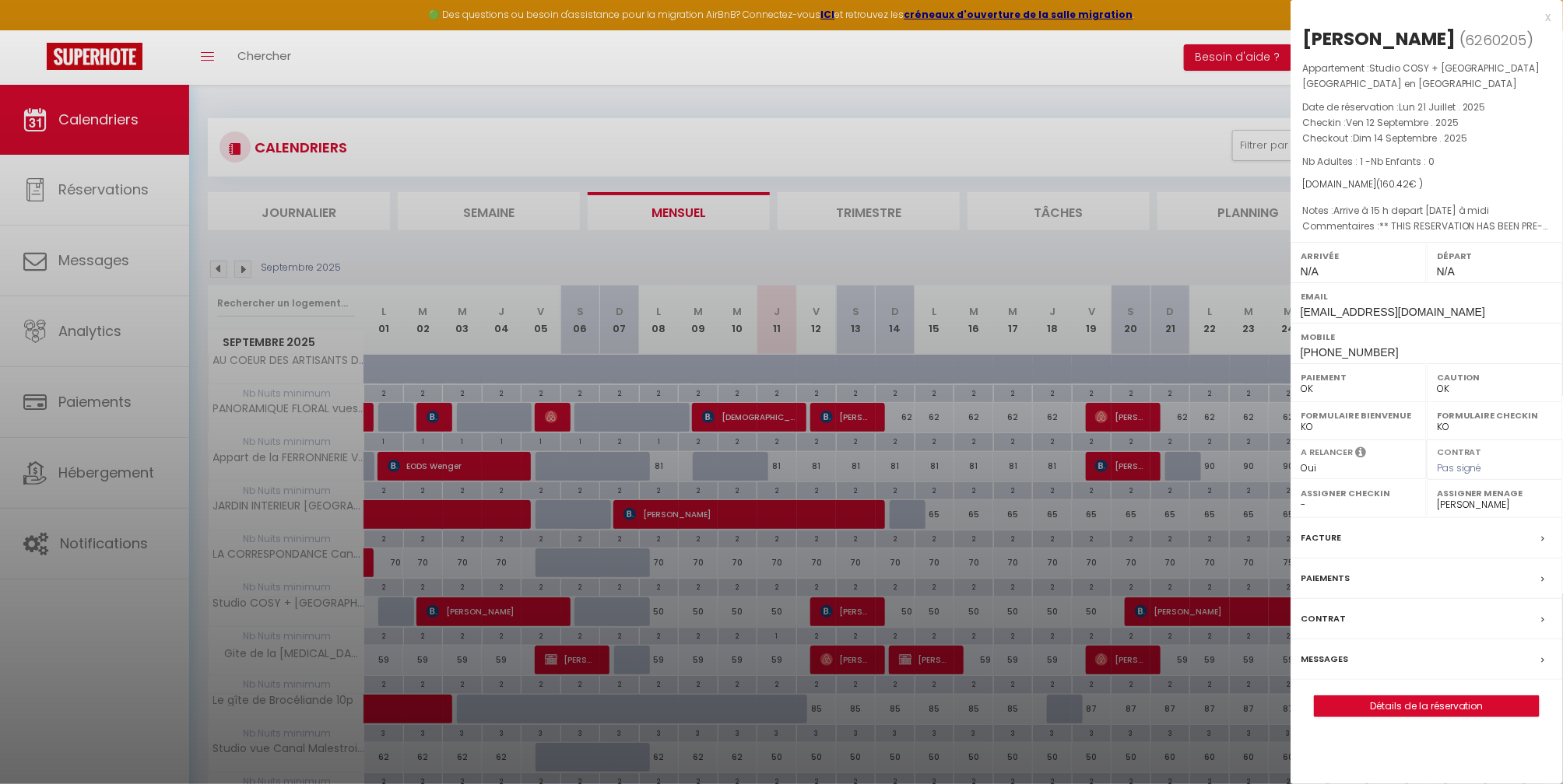
click at [1339, 655] on label "Messages" at bounding box center [1325, 659] width 47 height 16
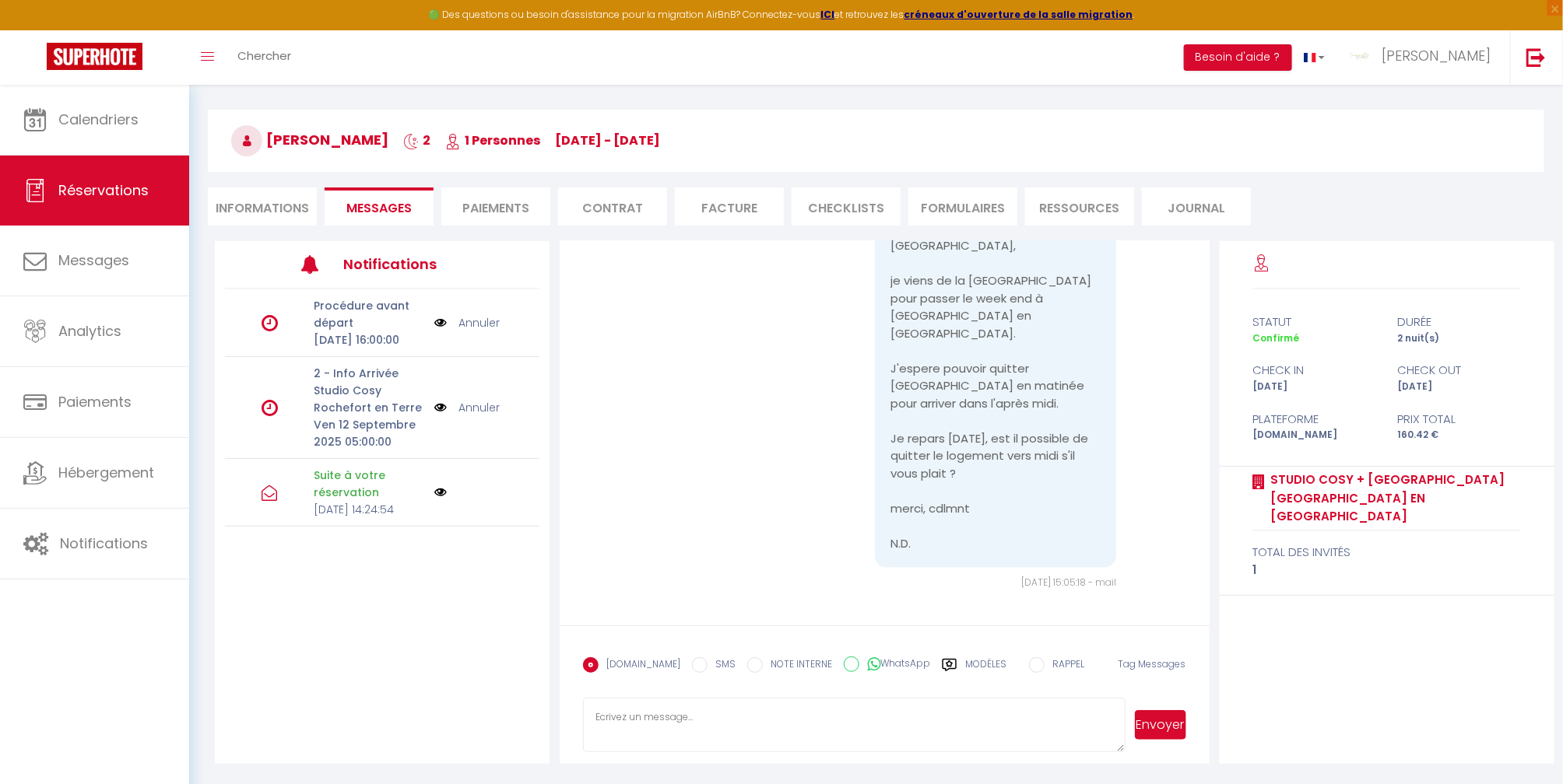
scroll to position [84, 0]
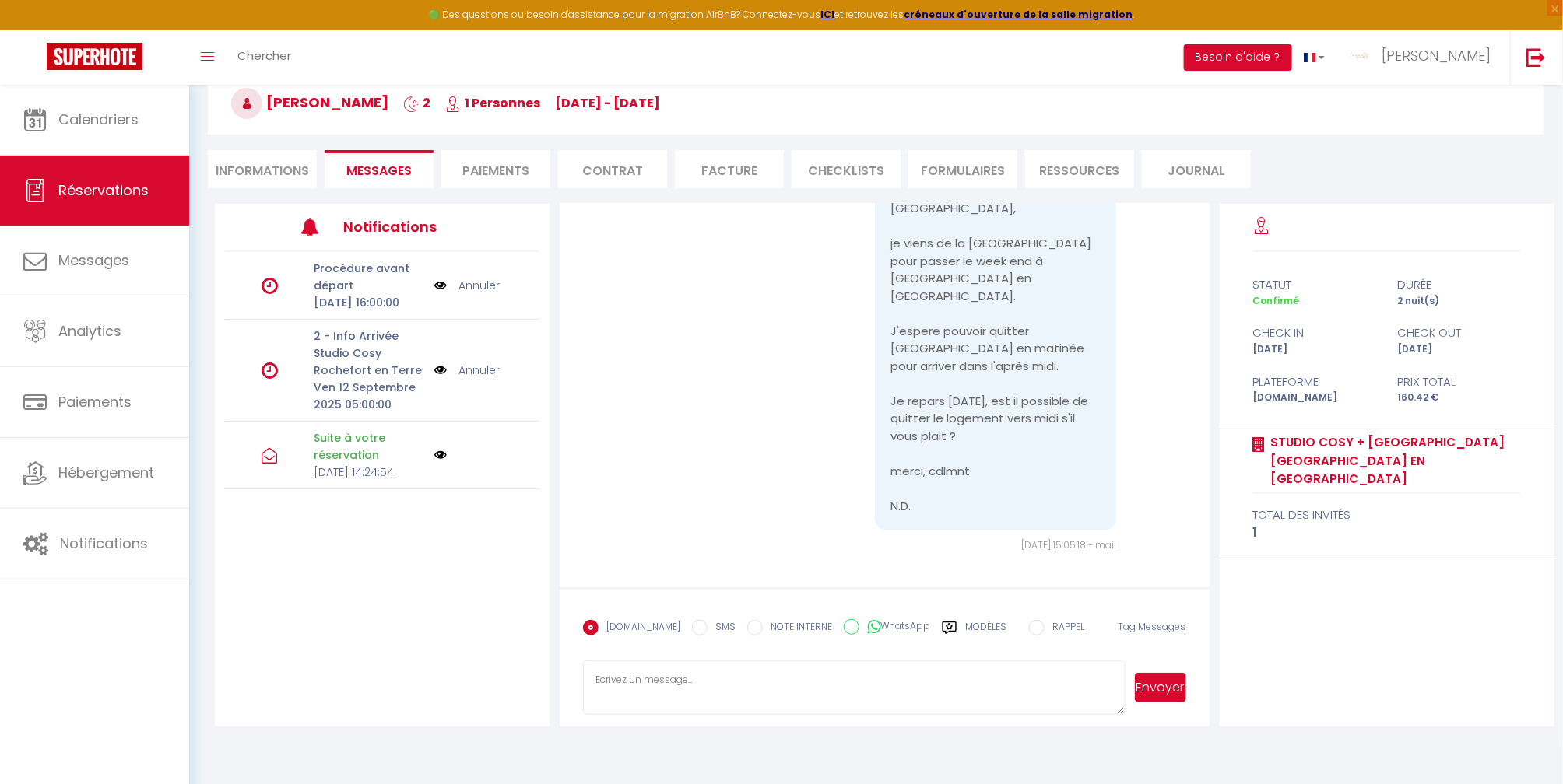
click at [717, 681] on textarea at bounding box center [854, 687] width 542 height 54
click at [718, 686] on textarea "Bonjour, Je comprends votre deùande, aussi l'agent de ménage ne peut pas" at bounding box center [854, 687] width 542 height 54
click at [700, 691] on textarea "Bonjour, Je comprends votre deùande, aussi l'agent de ménage ne peut pas" at bounding box center [854, 687] width 542 height 54
click at [741, 699] on textarea "Bonjour, Je comprends votre demande pour decaler l'heure de départ du [DATE], a…" at bounding box center [854, 687] width 542 height 54
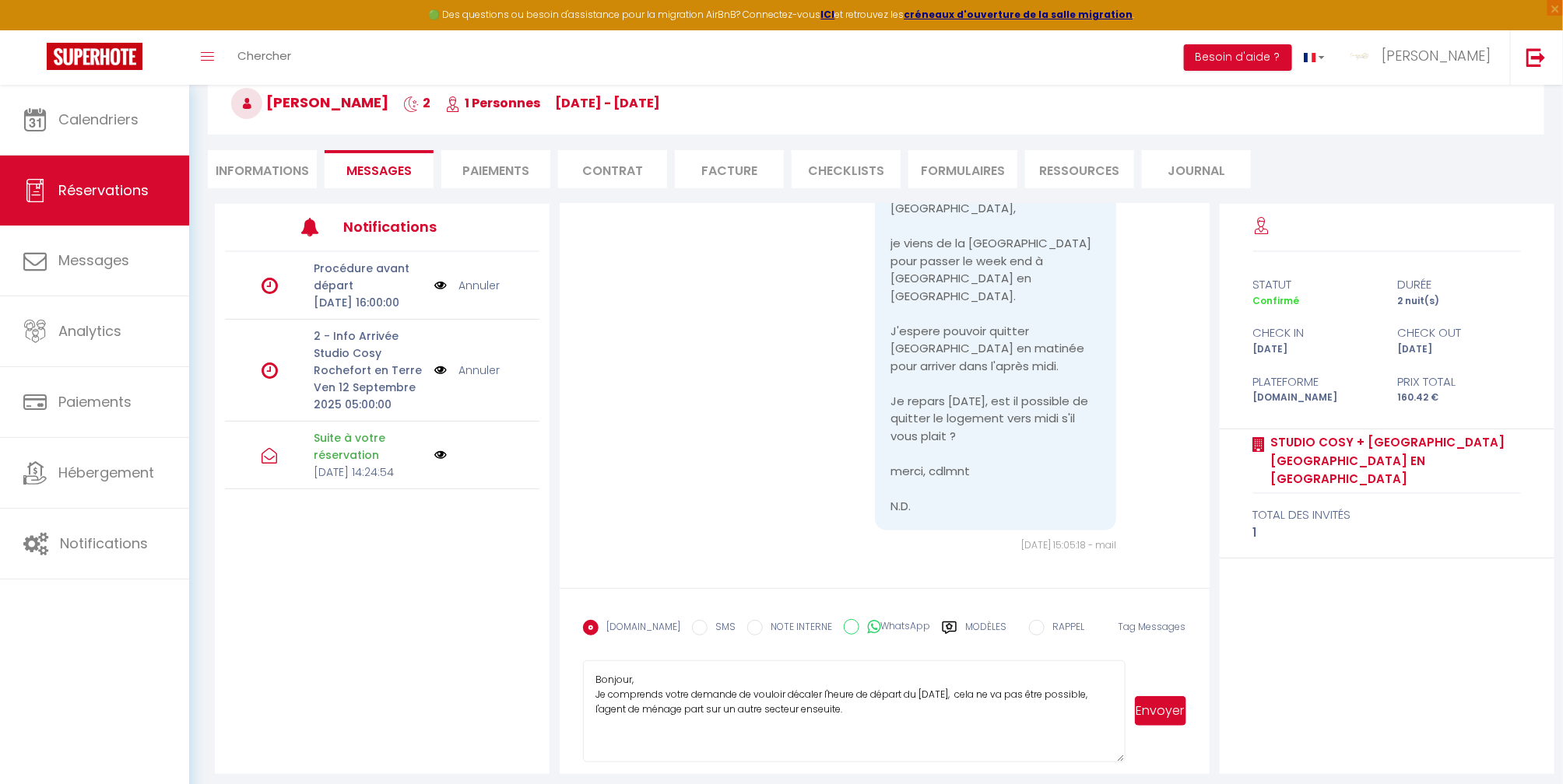
scroll to position [0, 0]
drag, startPoint x: 1120, startPoint y: 709, endPoint x: 1117, endPoint y: 757, distance: 48.1
click at [1117, 758] on textarea "Bonjour, Je comprends votre demande de vouloir décaler l'heure de départ du [DA…" at bounding box center [854, 713] width 542 height 105
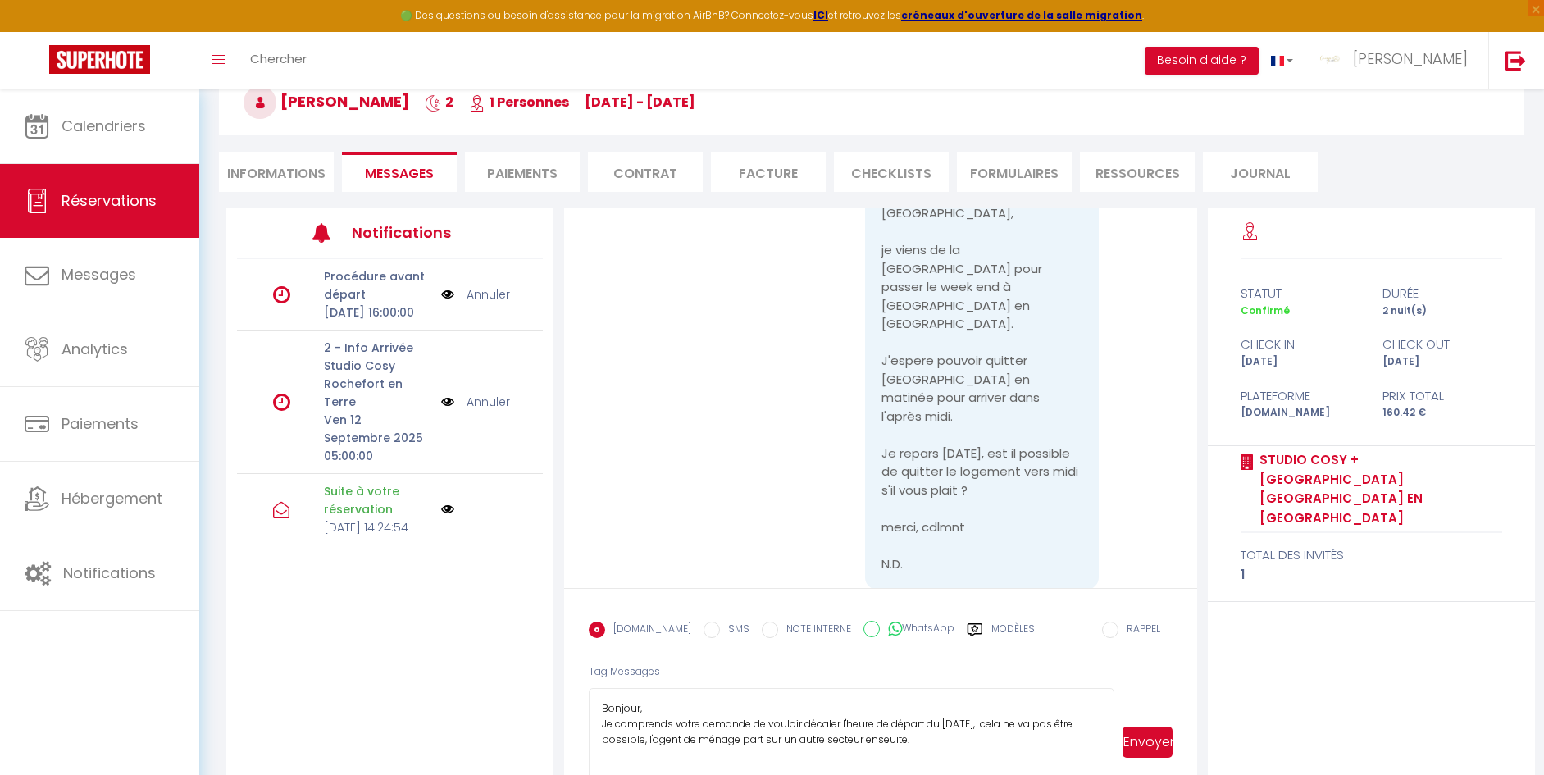
scroll to position [125, 0]
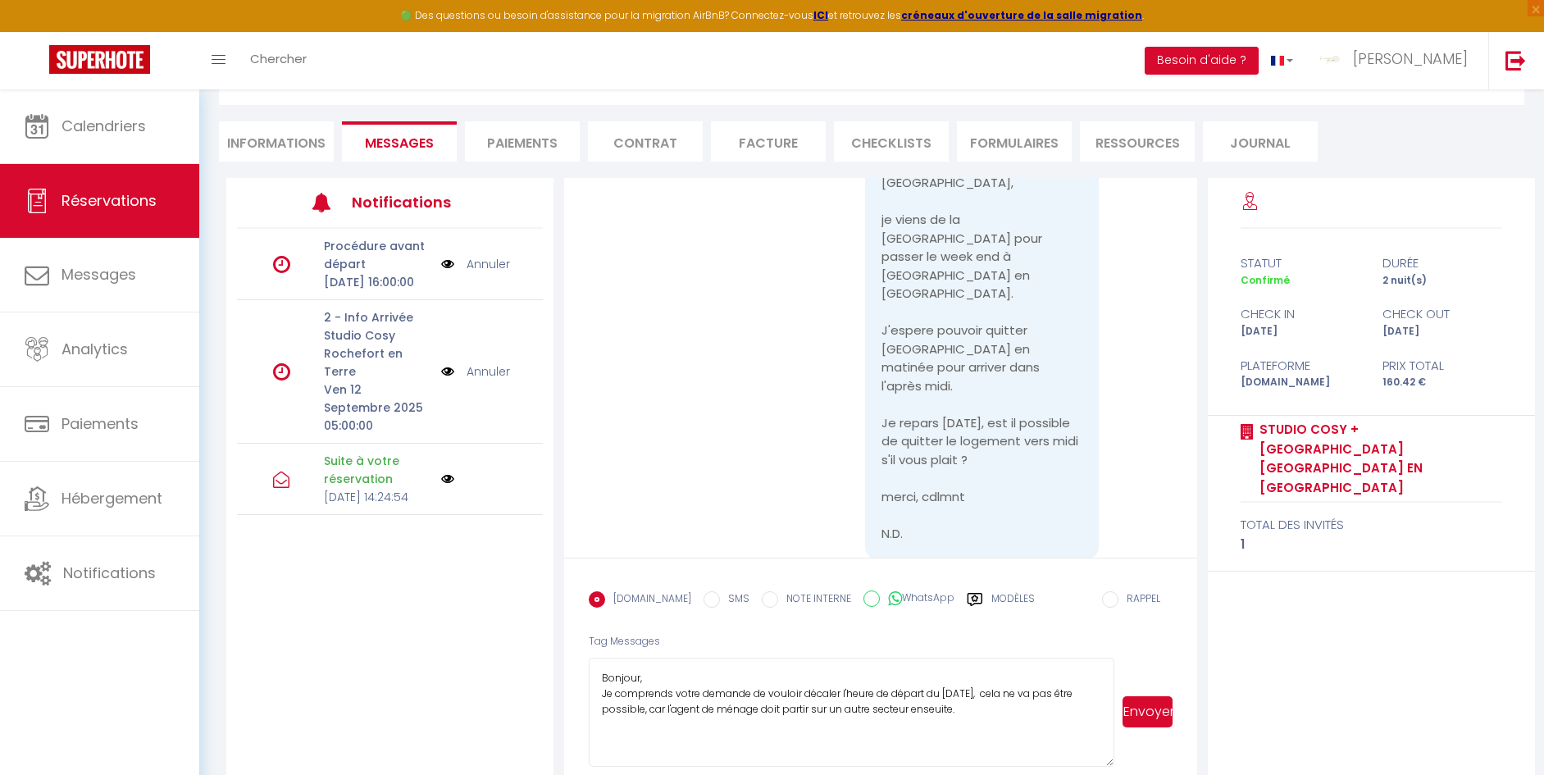
click at [931, 686] on textarea "Bonjour, Je comprends votre demande de vouloir décaler l'heure de départ du [DA…" at bounding box center [851, 711] width 525 height 109
click at [986, 688] on textarea "Bonjour, Je comprends votre demande de vouloir décaler l'heure de départ du [DA…" at bounding box center [851, 711] width 525 height 109
type textarea "Bonjour, Je comprends votre demande de vouloir décaler l'heure de départ du [DA…"
click at [1149, 696] on button "Envoyer" at bounding box center [1146, 711] width 49 height 31
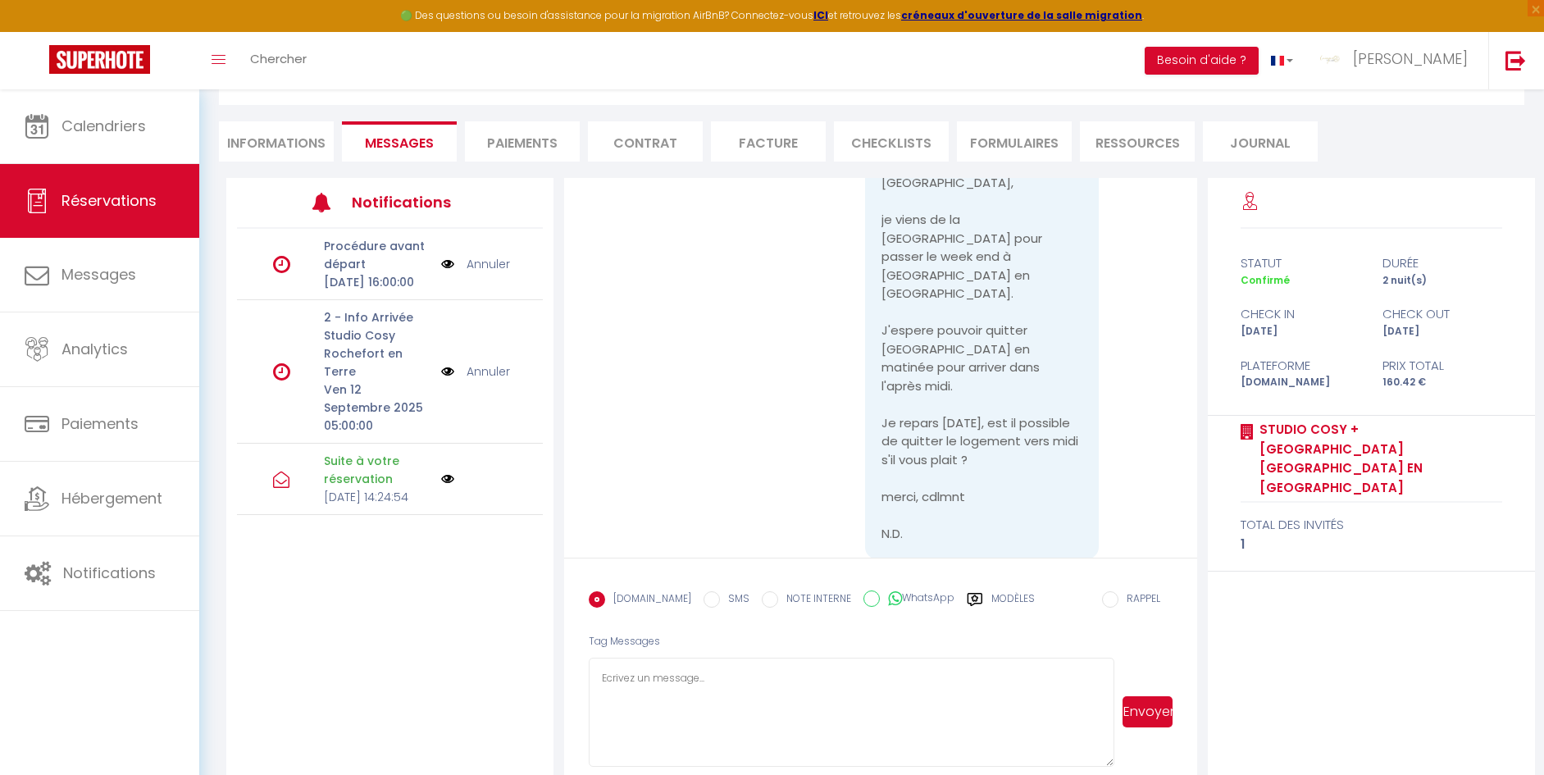
scroll to position [853, 0]
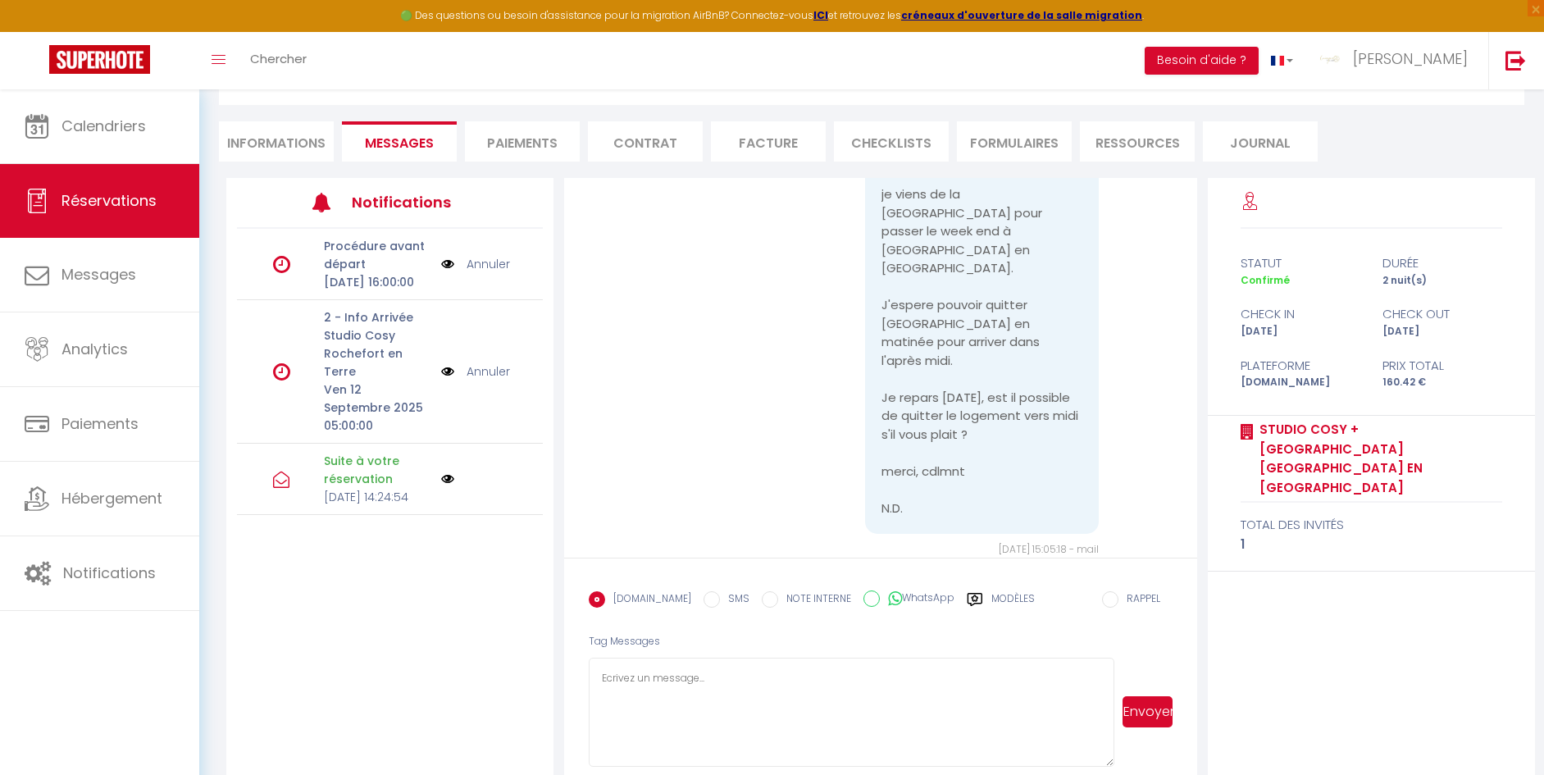
click at [271, 143] on li "Informations" at bounding box center [276, 141] width 115 height 40
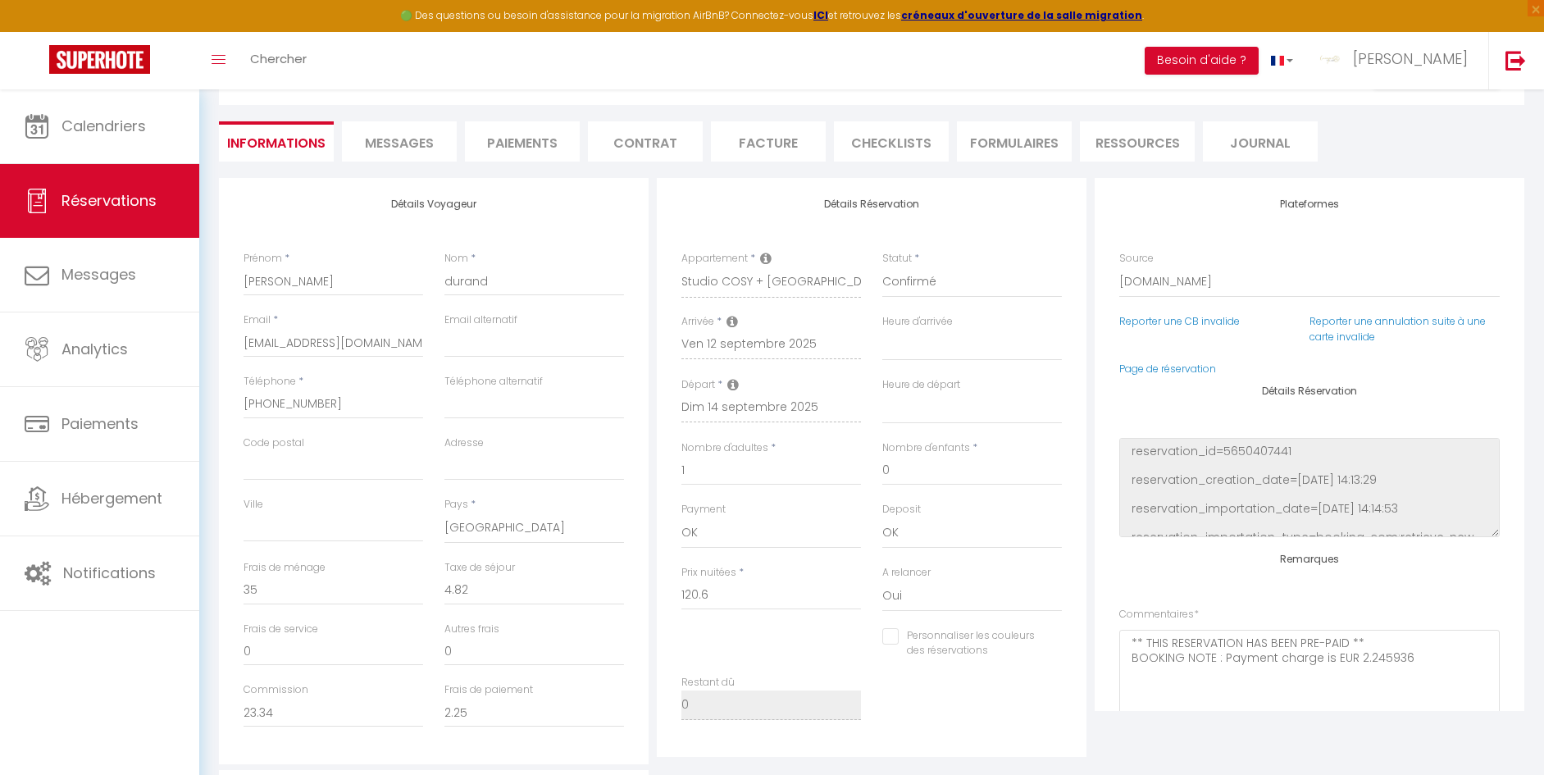
select select
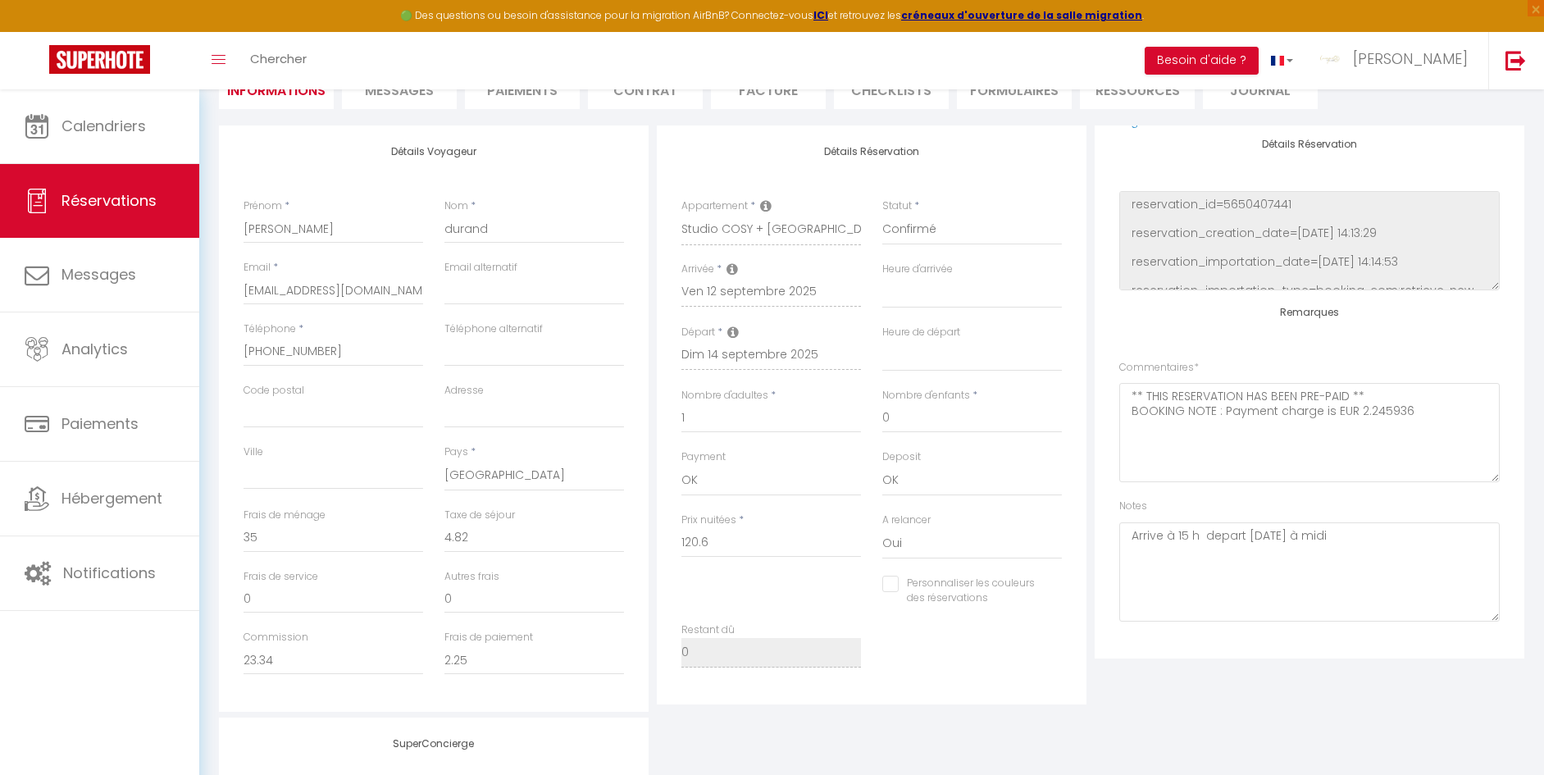
scroll to position [330, 0]
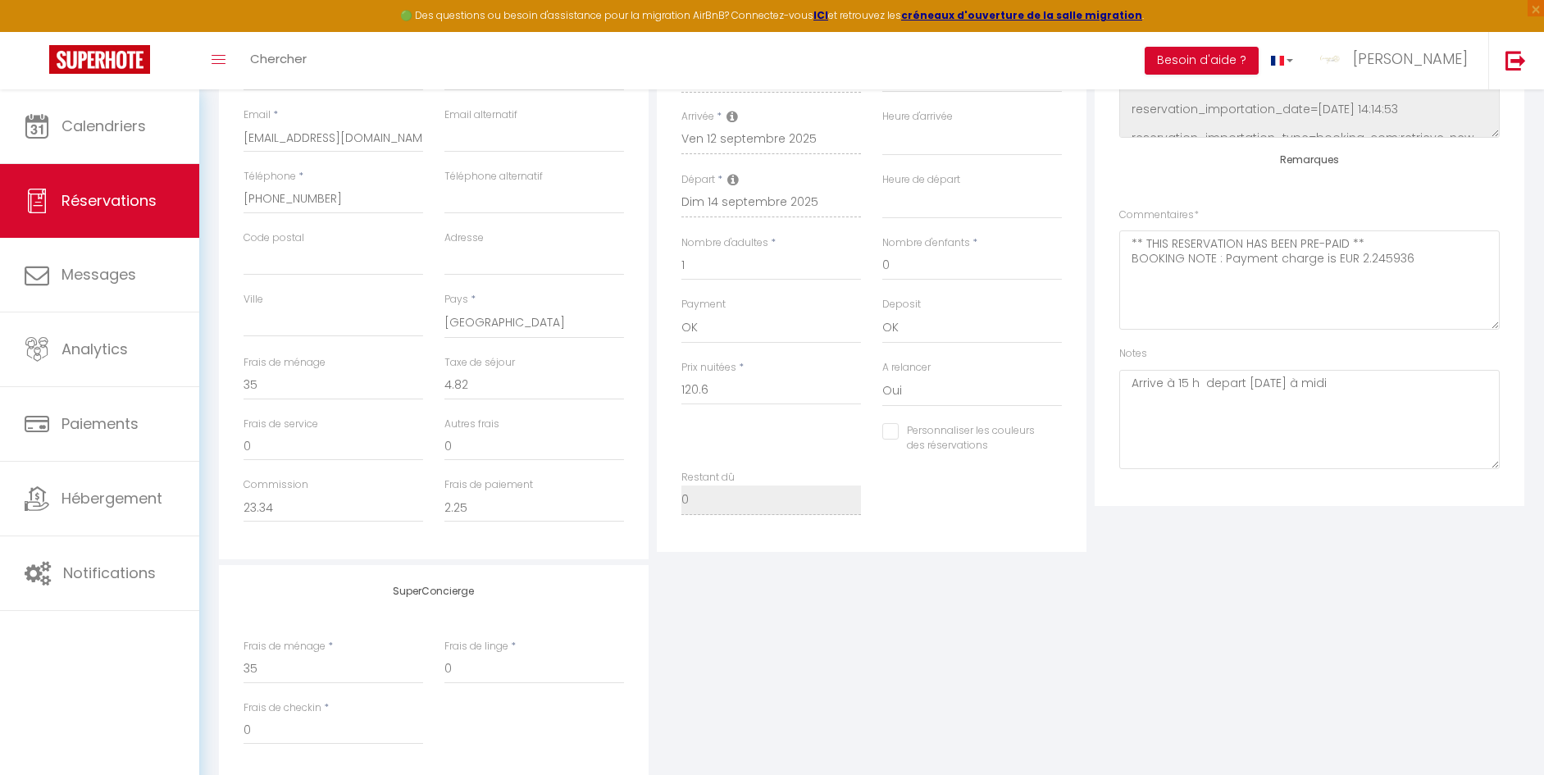
select select
checkbox input "false"
drag, startPoint x: 1208, startPoint y: 379, endPoint x: 1247, endPoint y: 365, distance: 41.7
click at [1209, 380] on textarea "Arrive à 15 h depart [DATE] à midi" at bounding box center [1309, 419] width 380 height 99
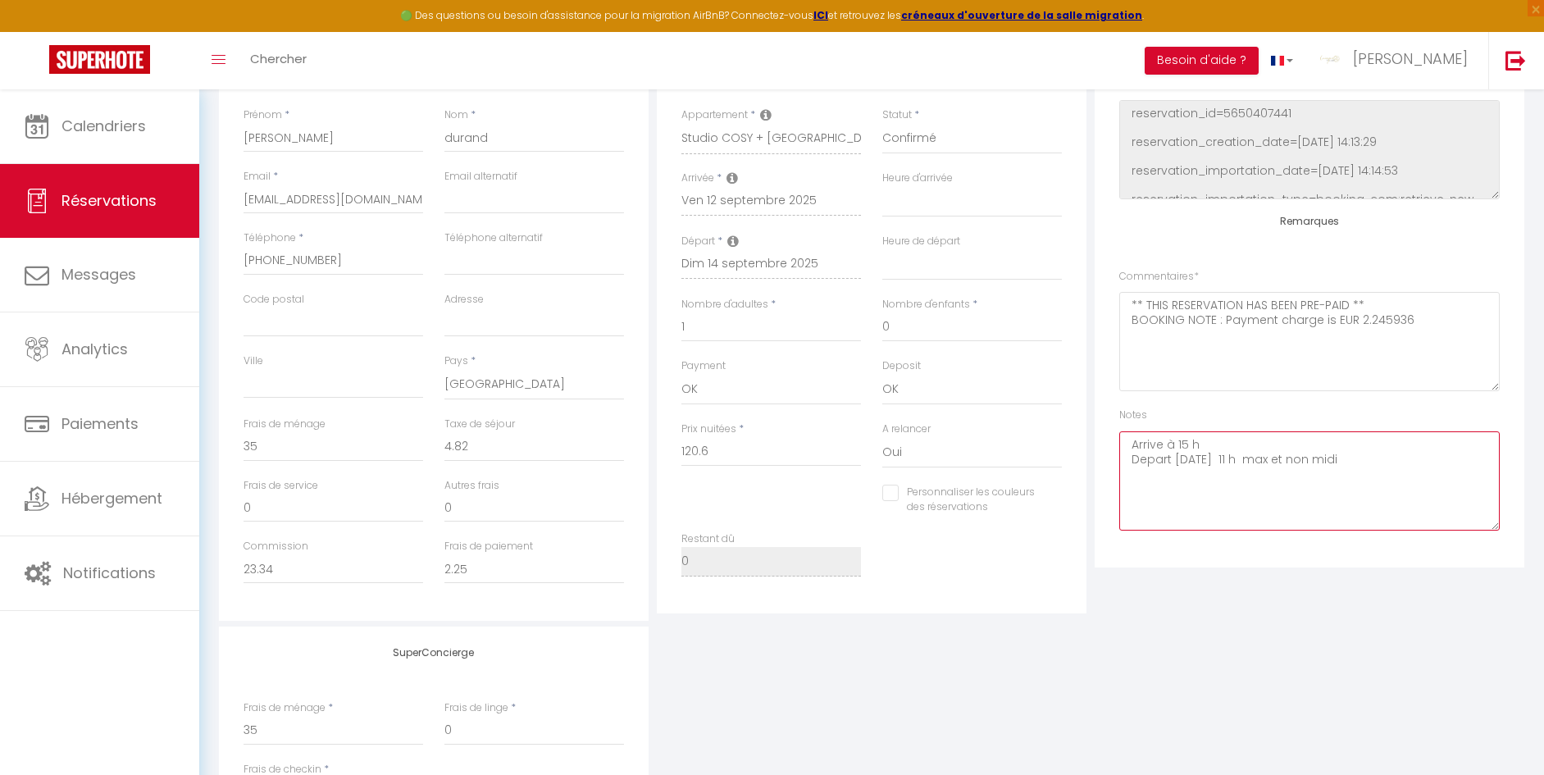
scroll to position [0, 0]
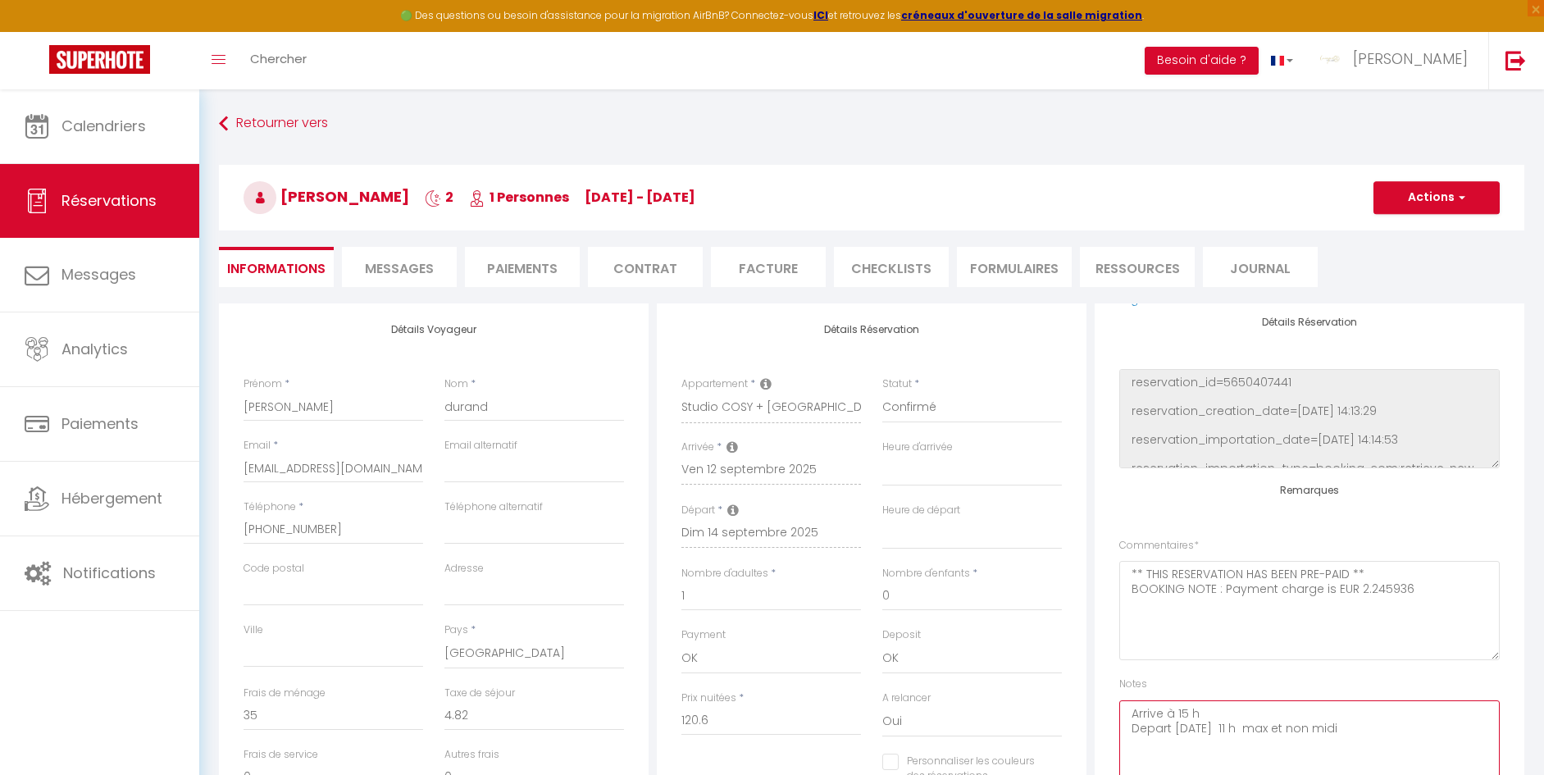
type textarea "Arrive à 15 h Depart [DATE] 11 h max et non midi"
drag, startPoint x: 1416, startPoint y: 197, endPoint x: 1403, endPoint y: 222, distance: 28.2
click at [1415, 198] on button "Actions" at bounding box center [1436, 197] width 126 height 33
click at [1403, 230] on link "Enregistrer" at bounding box center [1420, 233] width 130 height 21
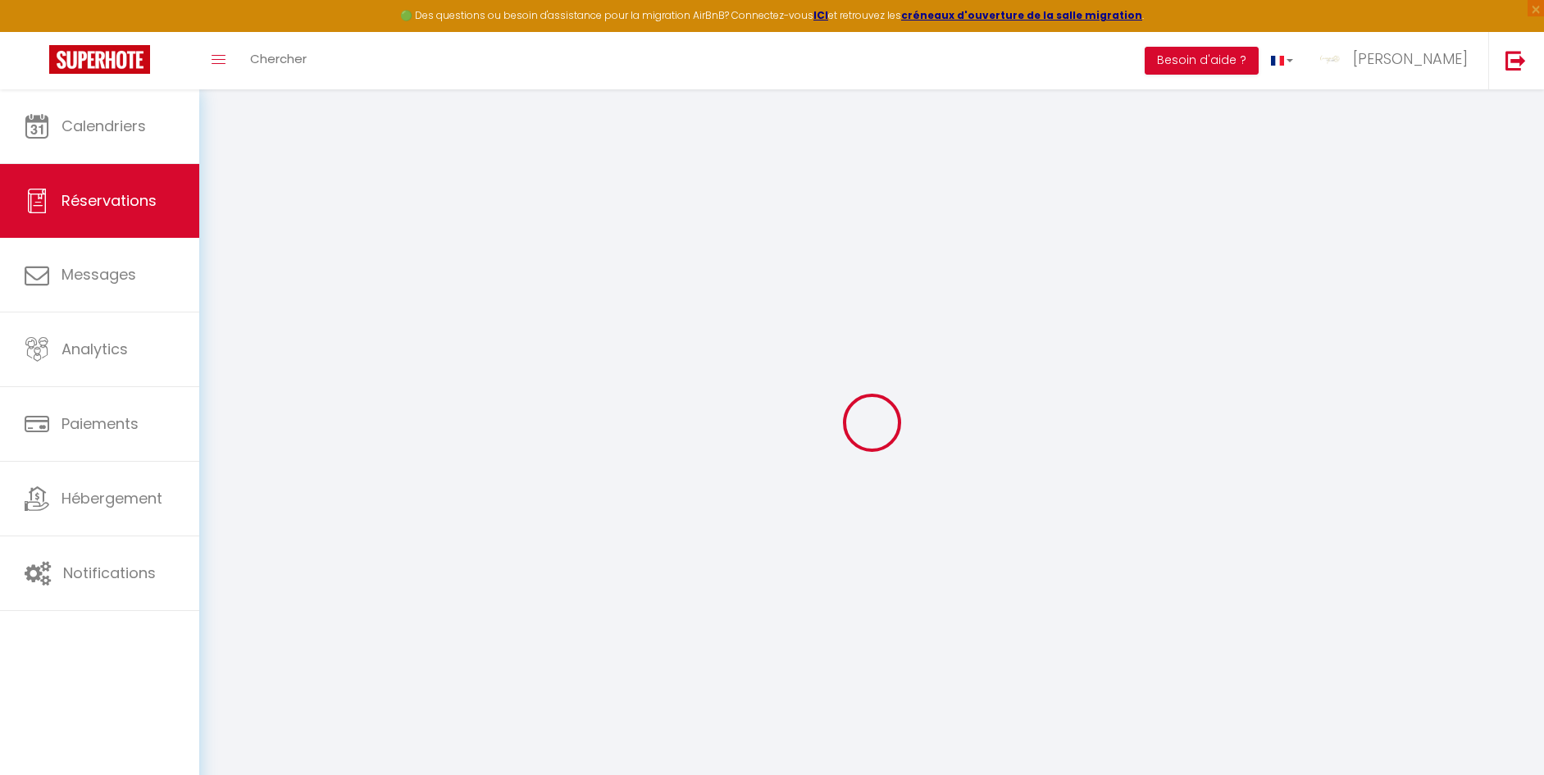
select select "not_cancelled"
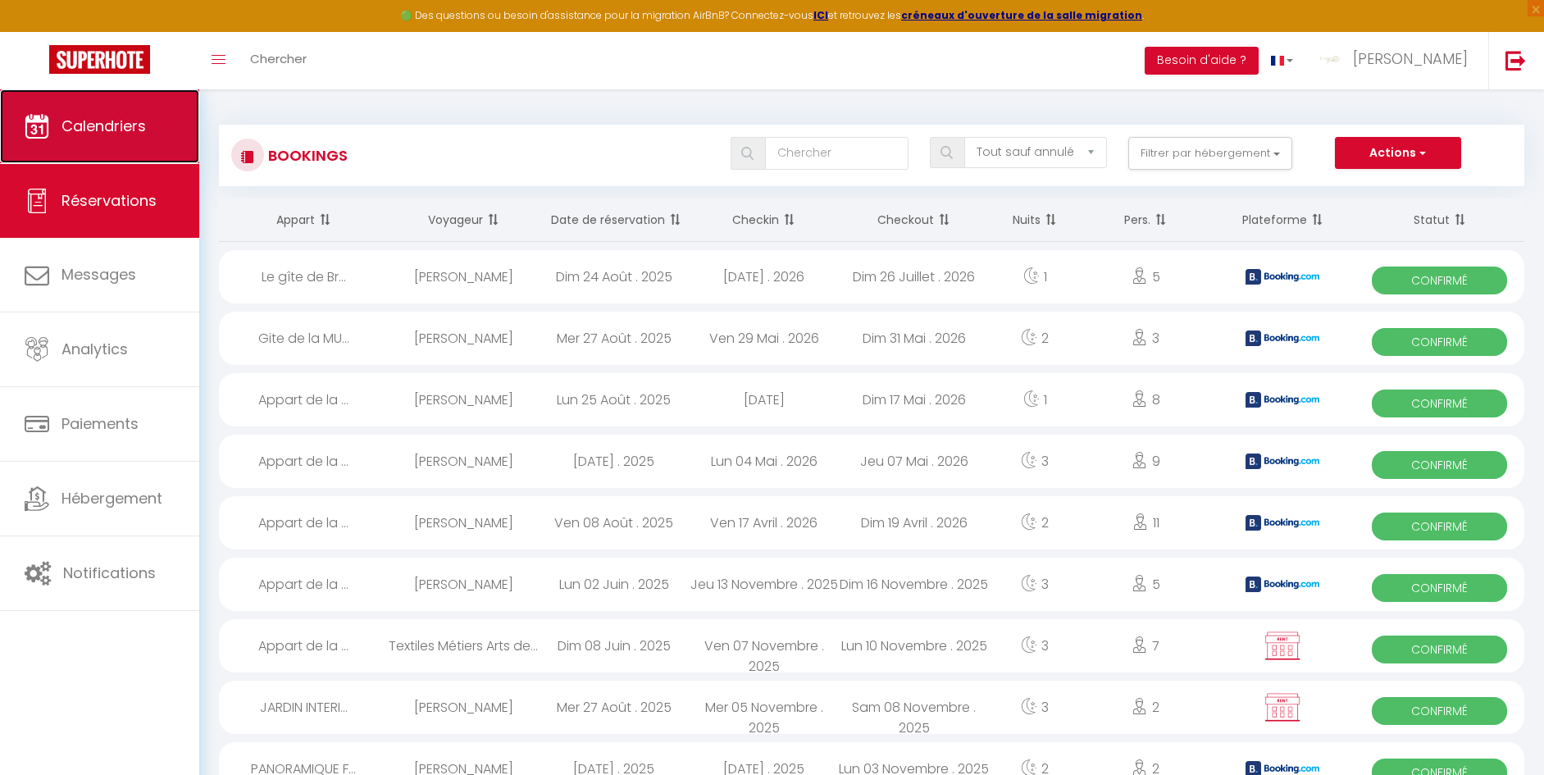
click at [125, 127] on span "Calendriers" at bounding box center [103, 126] width 84 height 20
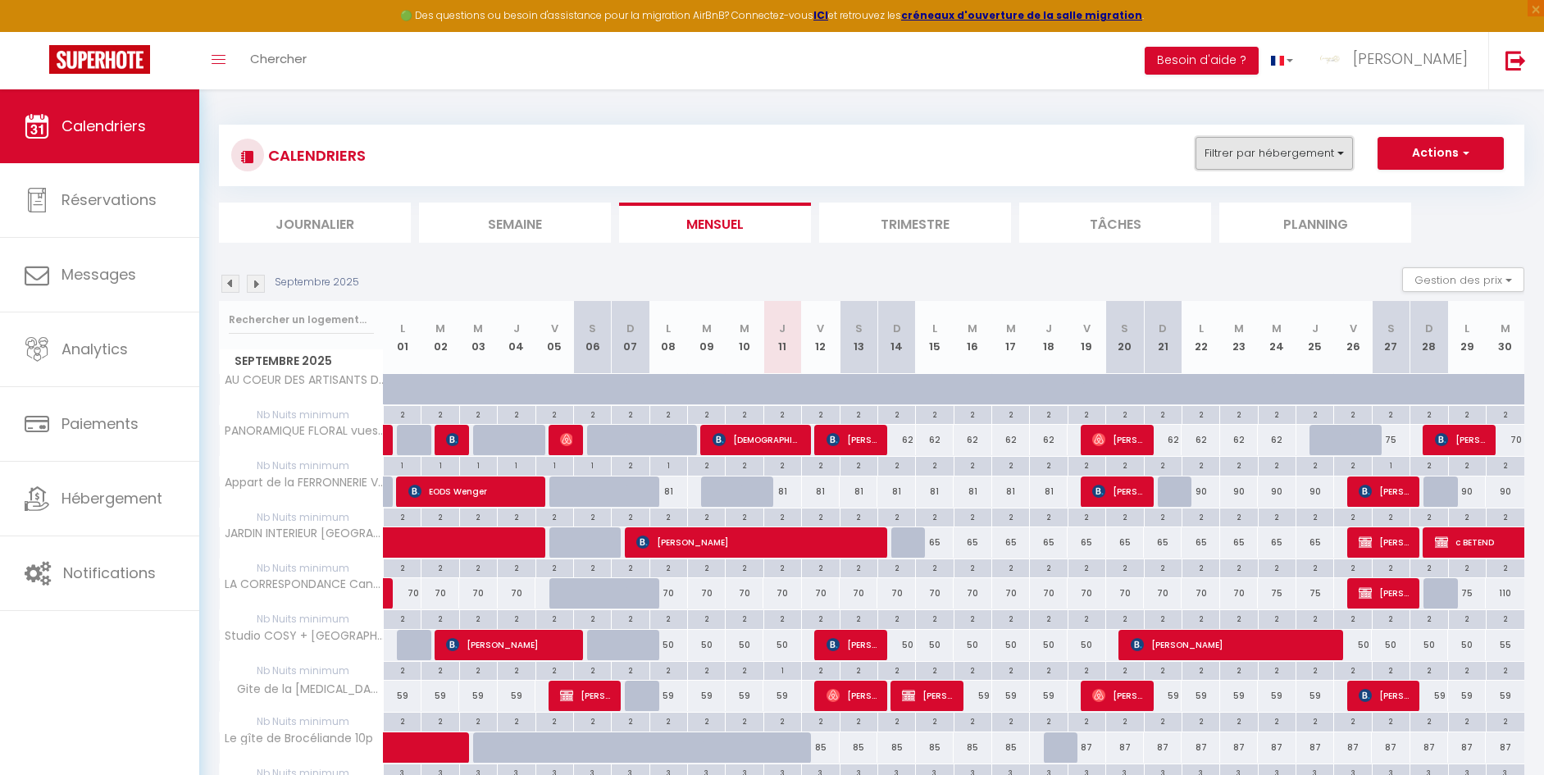
click at [1288, 158] on button "Filtrer par hébergement" at bounding box center [1273, 153] width 157 height 33
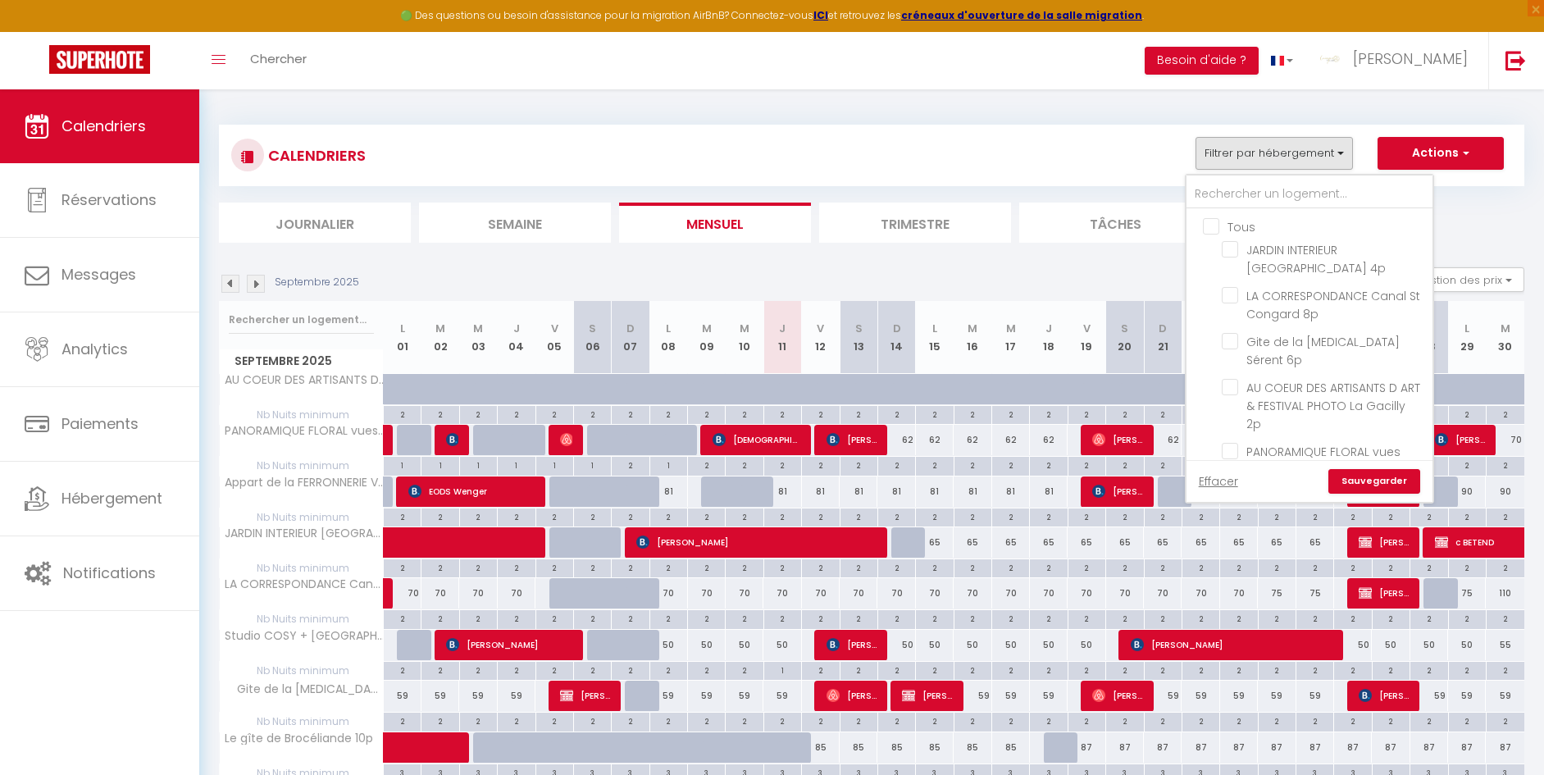
click at [1213, 228] on input "Tous" at bounding box center [1326, 225] width 246 height 16
checkbox input "true"
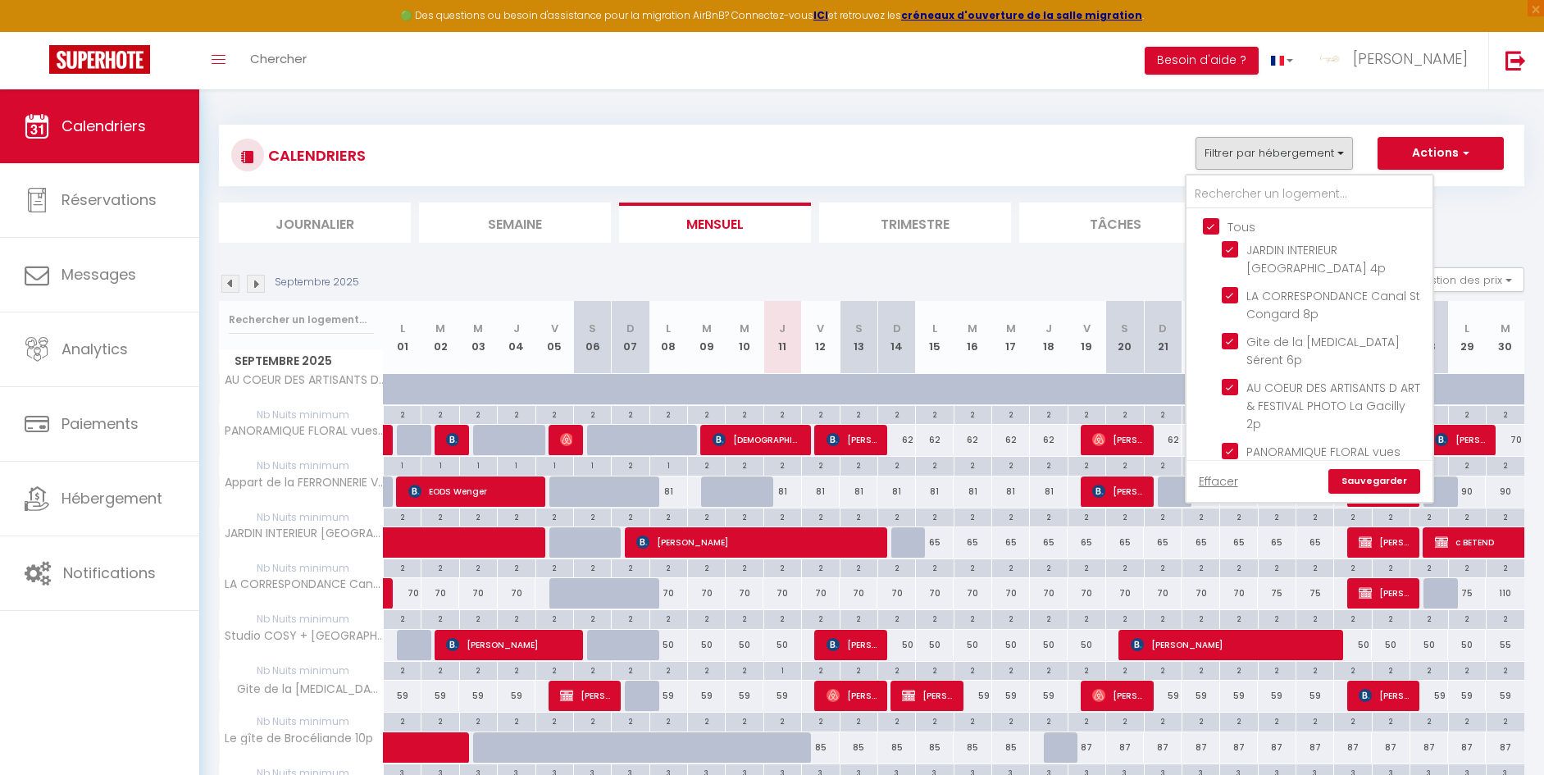
checkbox input "true"
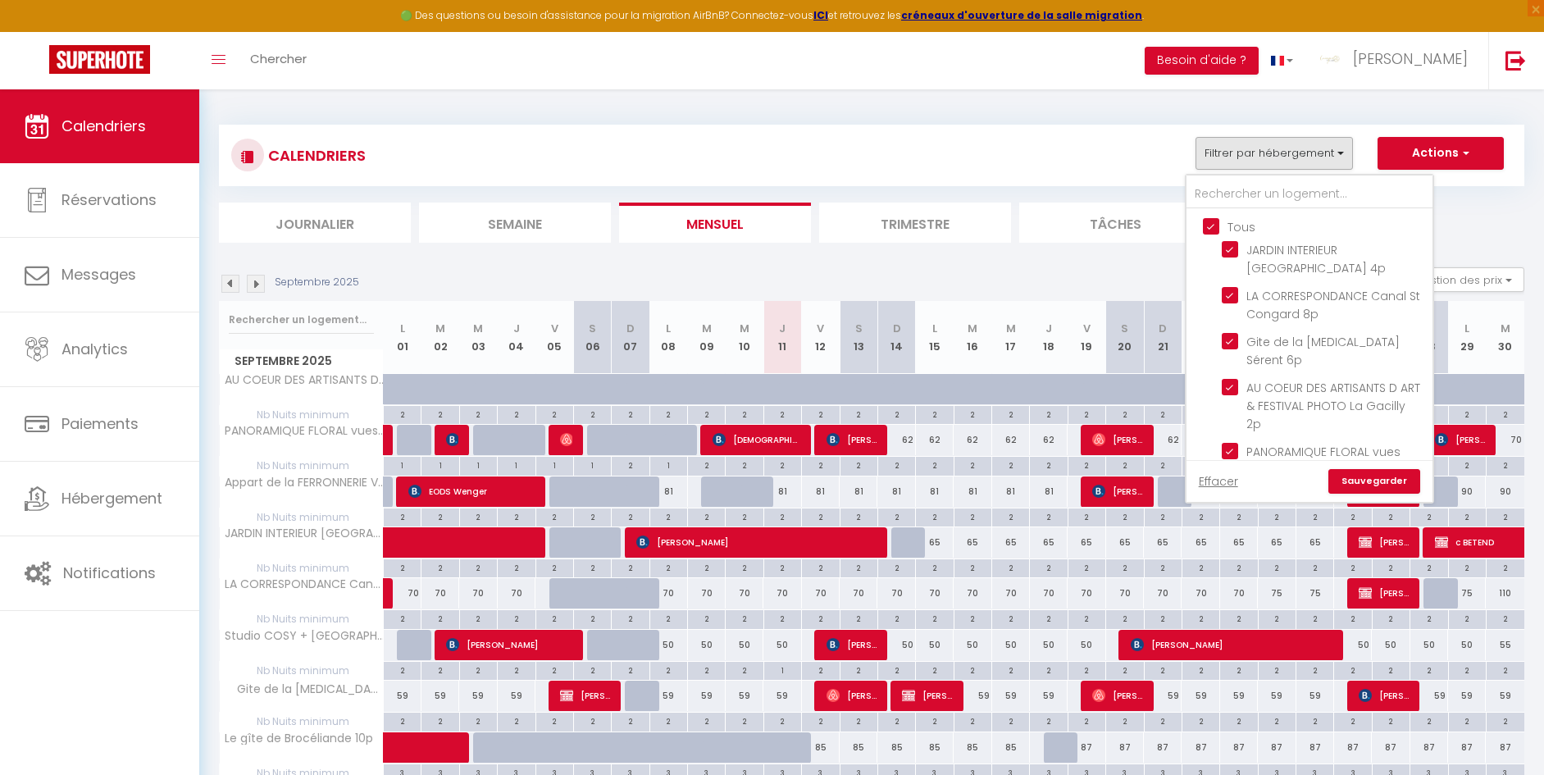
checkbox input "true"
click at [1213, 228] on input "Tous" at bounding box center [1326, 225] width 246 height 16
checkbox input "false"
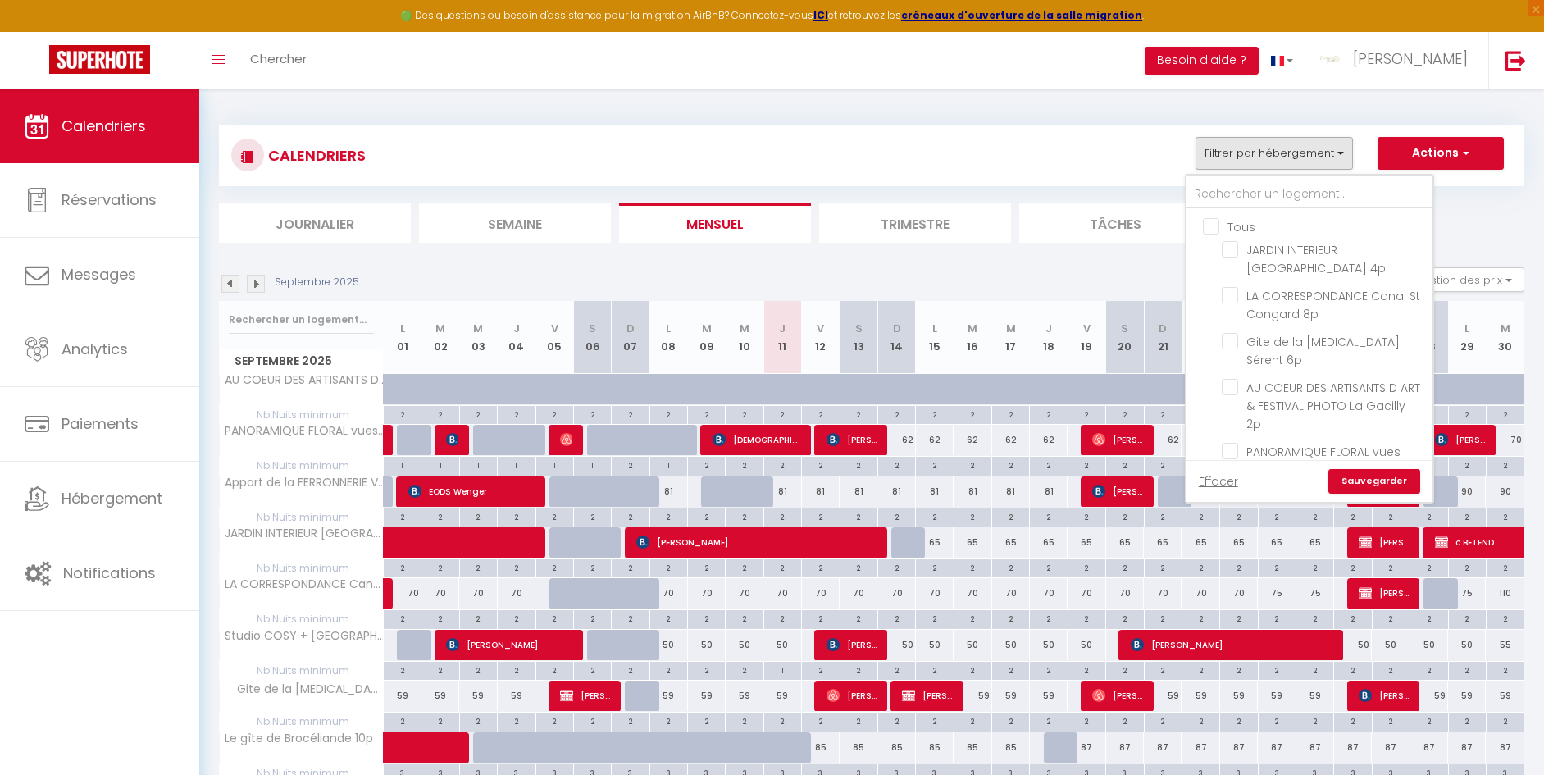
checkbox input "false"
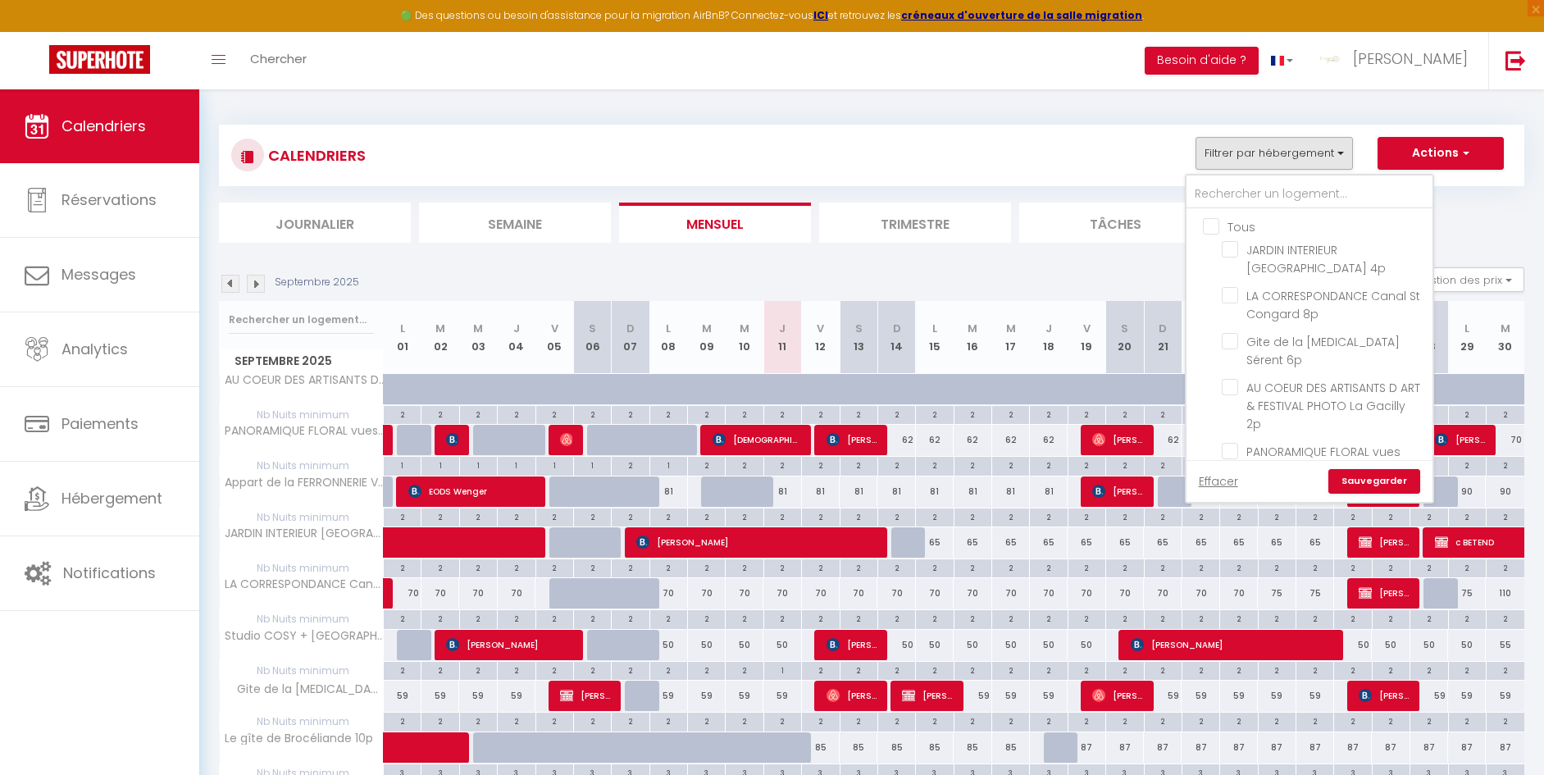
checkbox input "false"
click at [1232, 379] on input "AU COEUR DES ARTISANTS D ART & FESTIVAL PHOTO La Gacilly 2p" at bounding box center [1324, 387] width 205 height 16
checkbox input "true"
click at [1387, 473] on link "Sauvegarder" at bounding box center [1374, 481] width 92 height 25
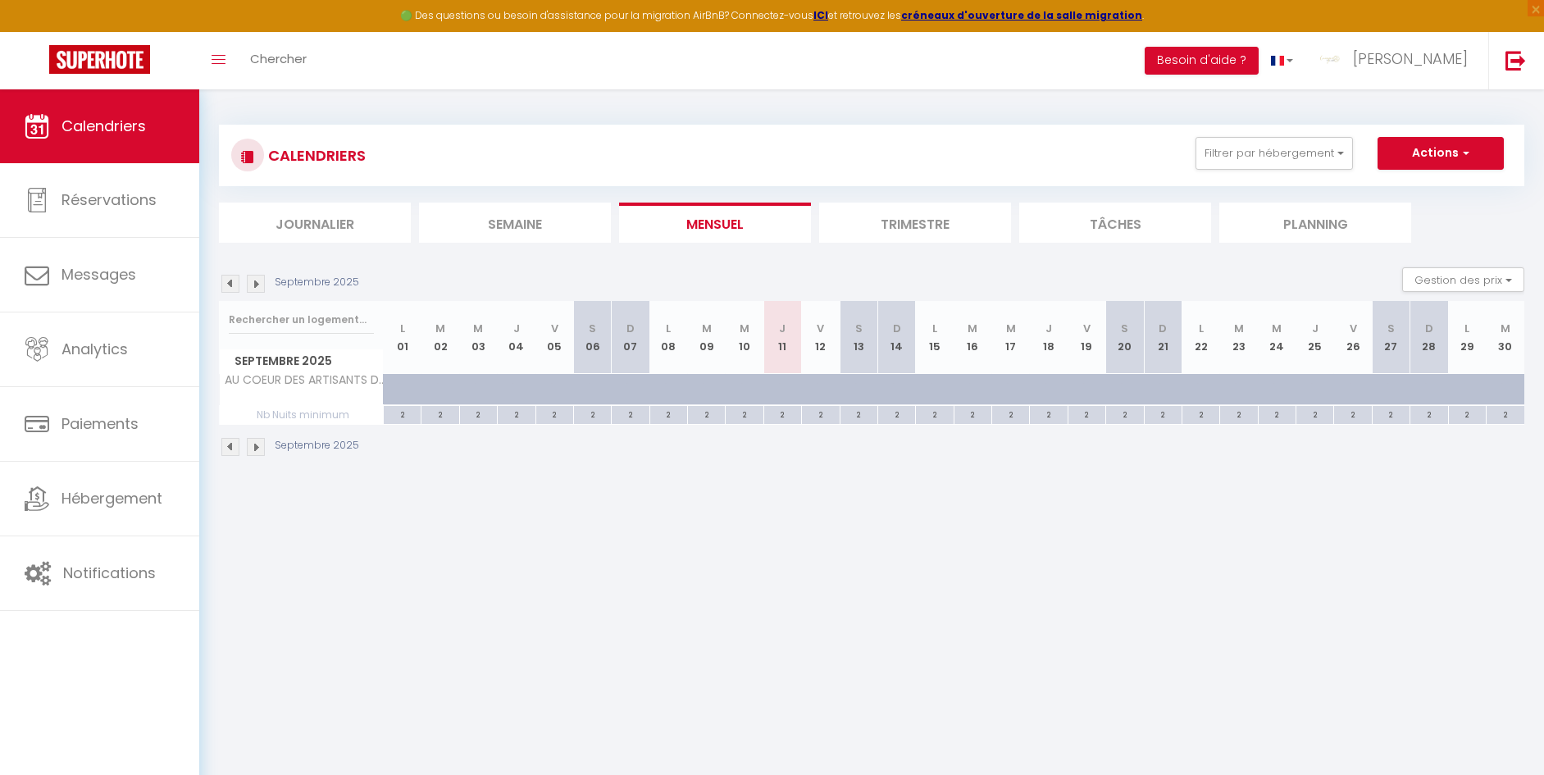
click at [910, 230] on li "Trimestre" at bounding box center [915, 222] width 192 height 40
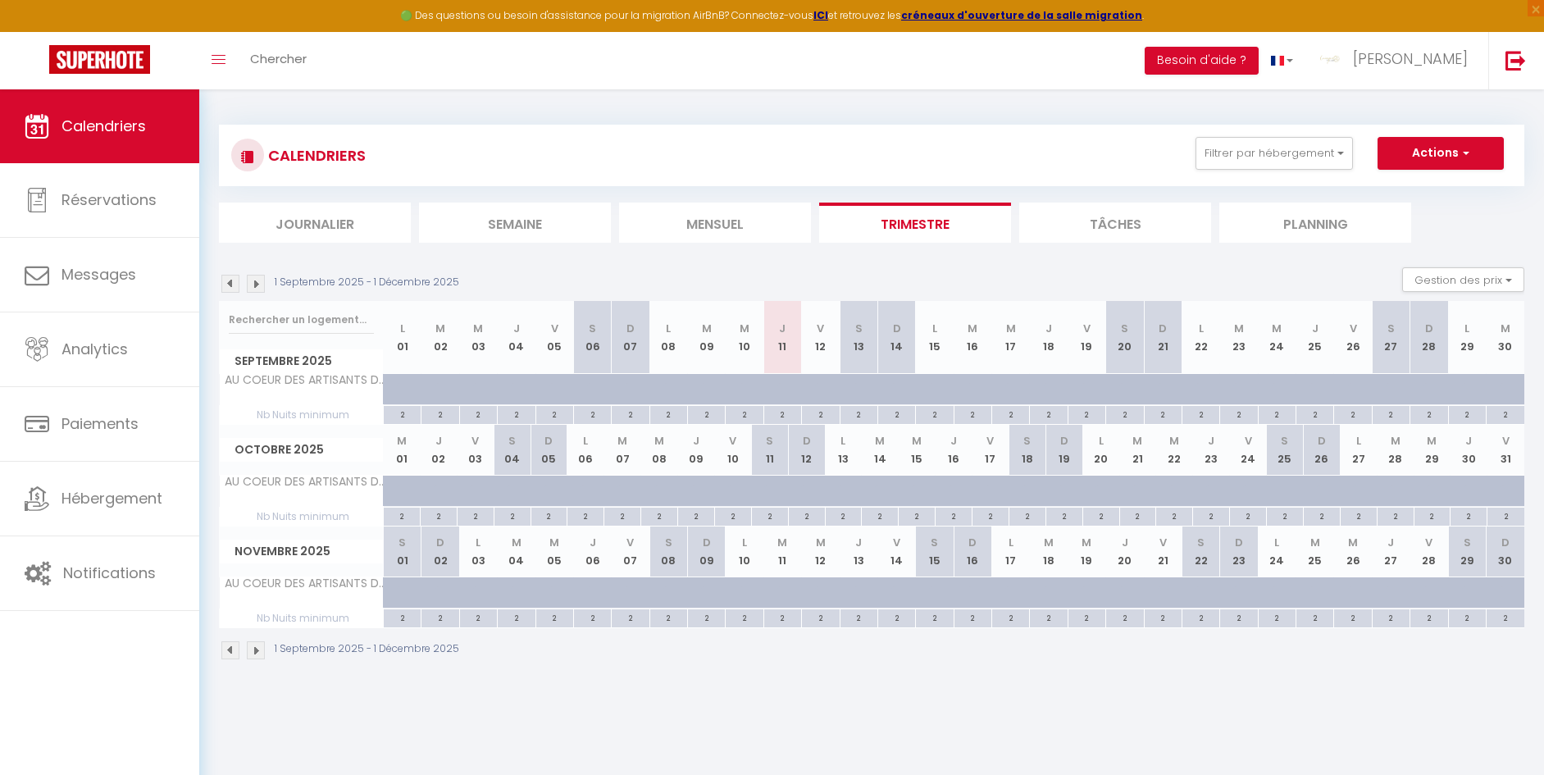
click at [227, 279] on img at bounding box center [230, 284] width 18 height 18
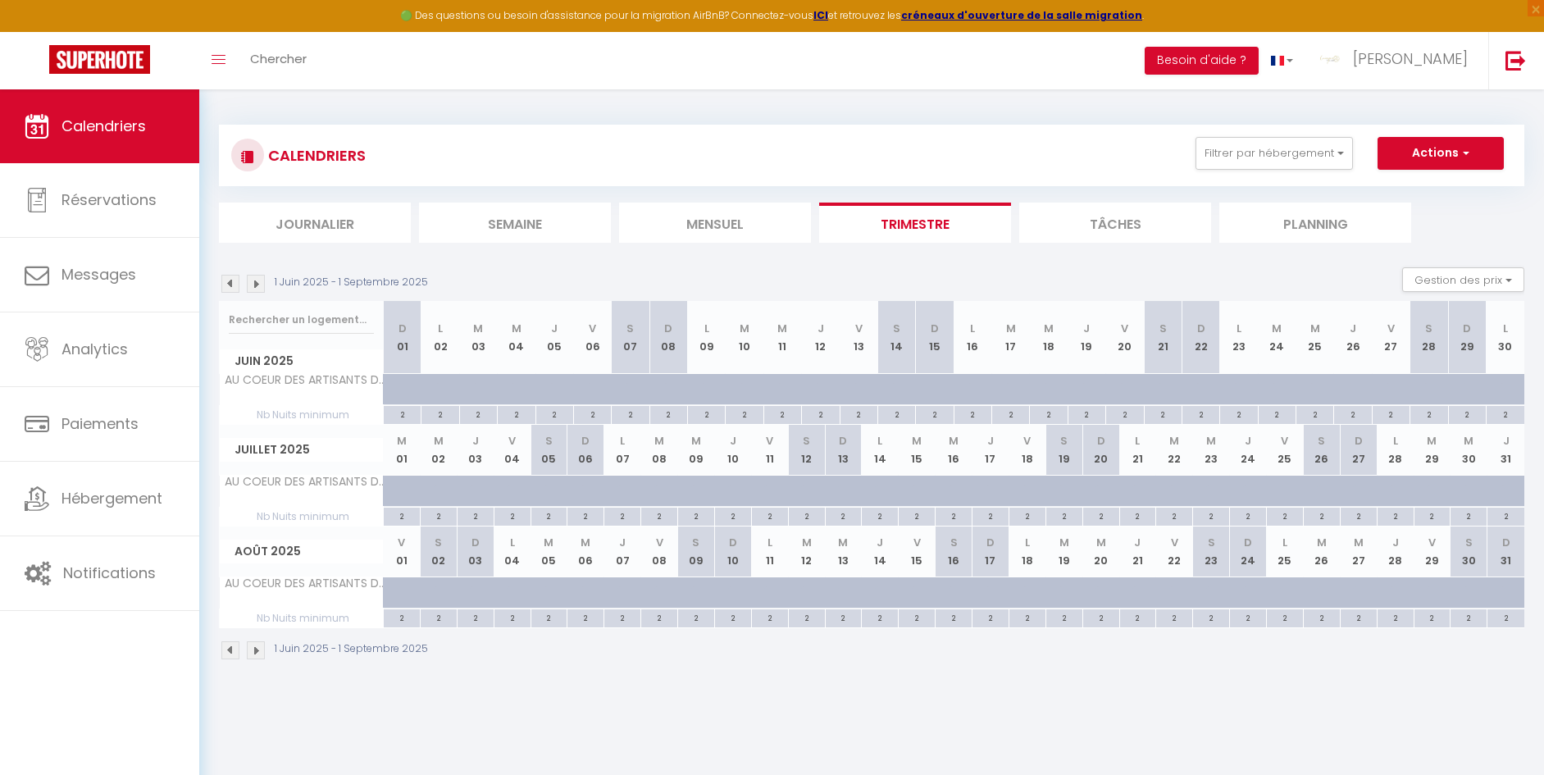
click at [231, 279] on img at bounding box center [230, 284] width 18 height 18
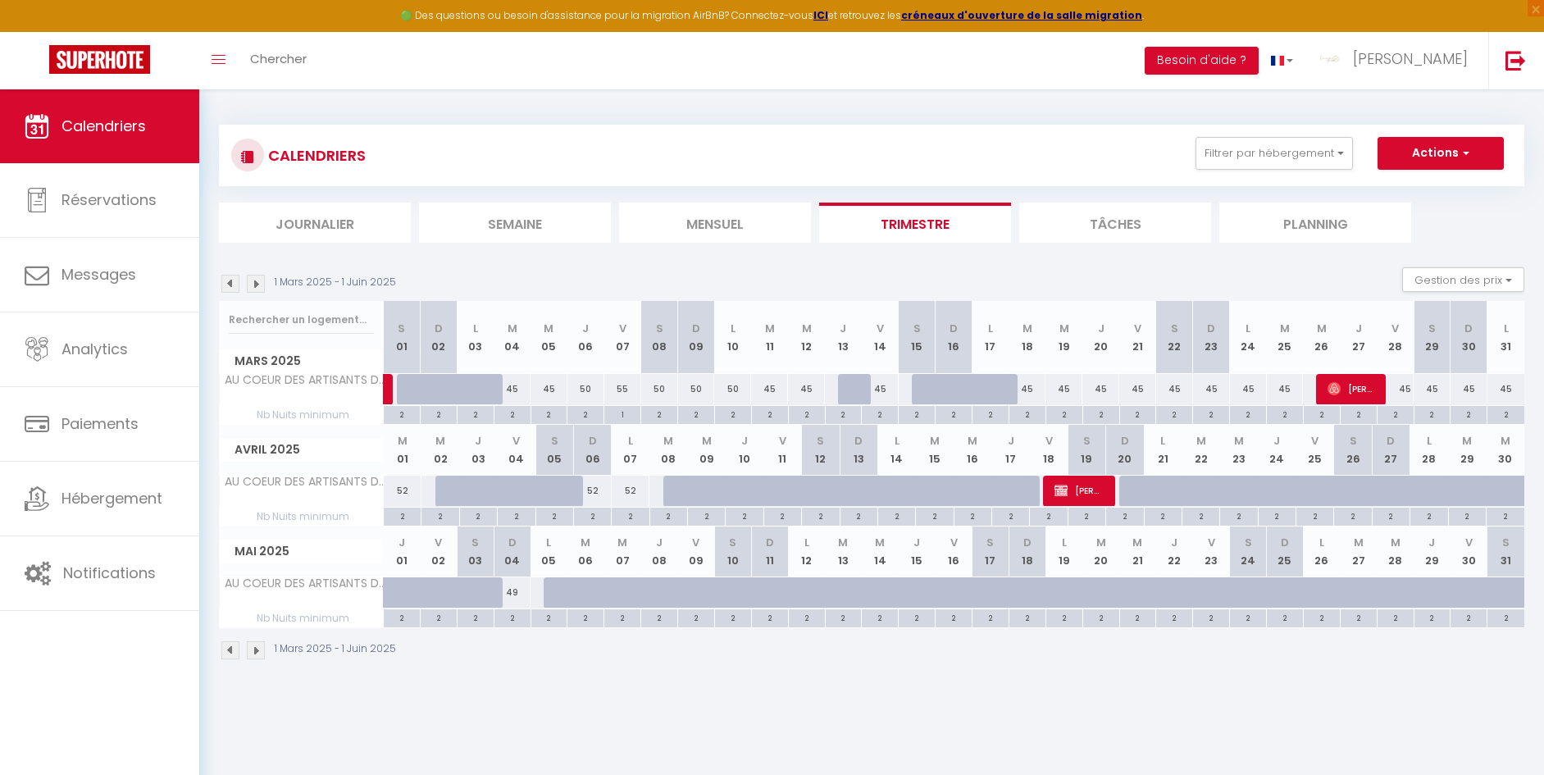
click at [227, 287] on img at bounding box center [230, 284] width 18 height 18
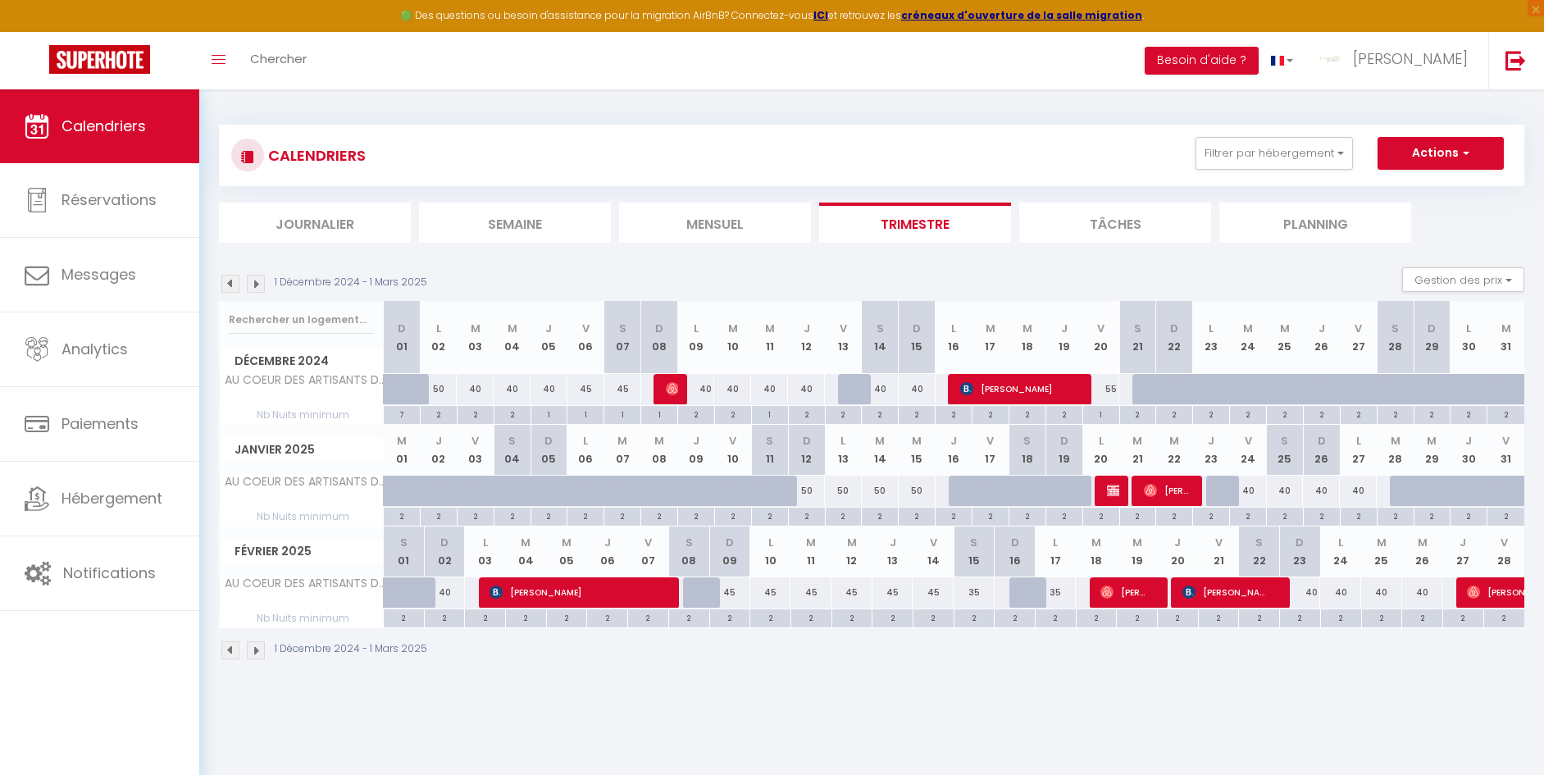
click at [260, 286] on img at bounding box center [256, 284] width 18 height 18
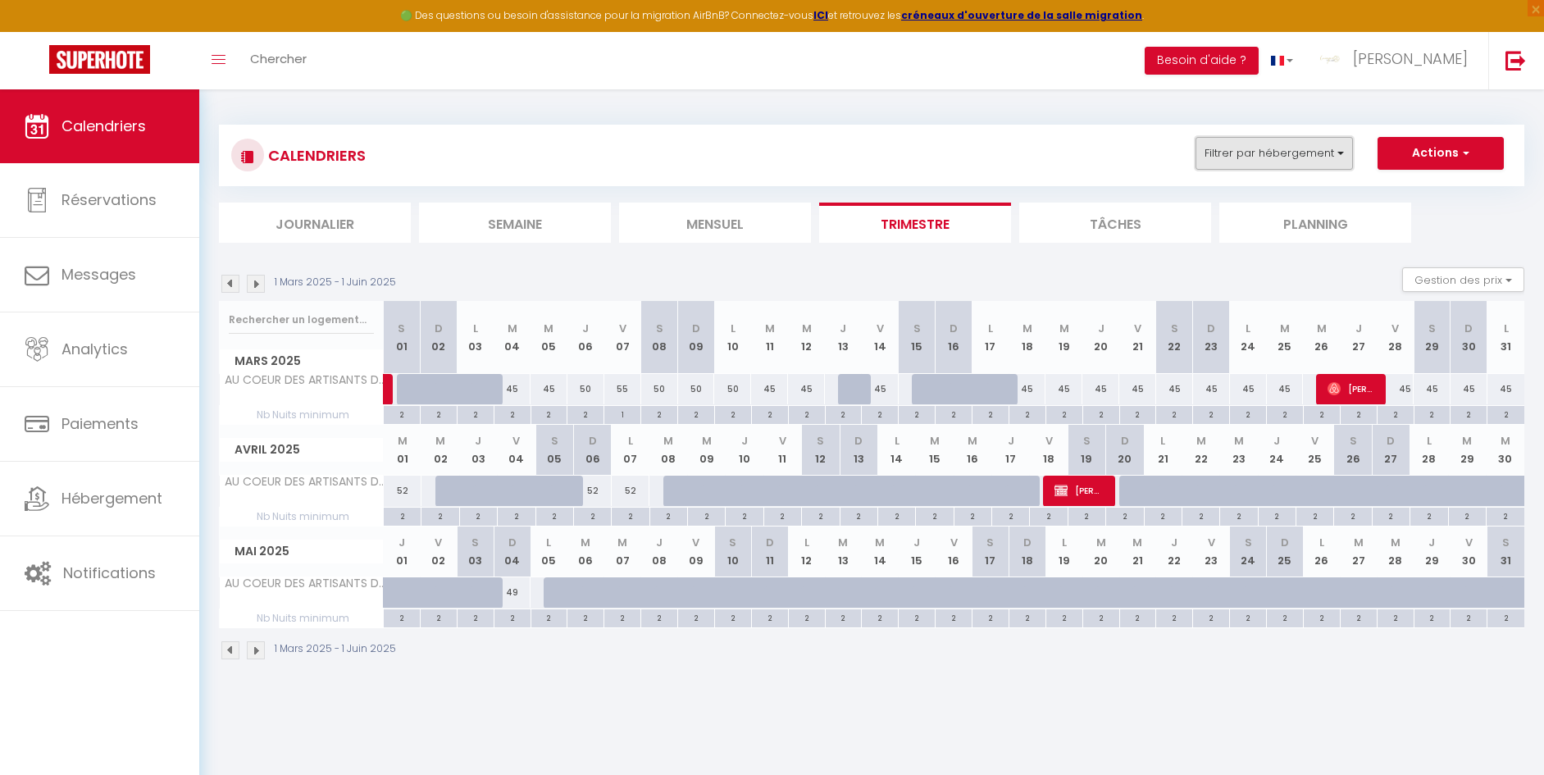
click at [1249, 149] on button "Filtrer par hébergement" at bounding box center [1273, 153] width 157 height 33
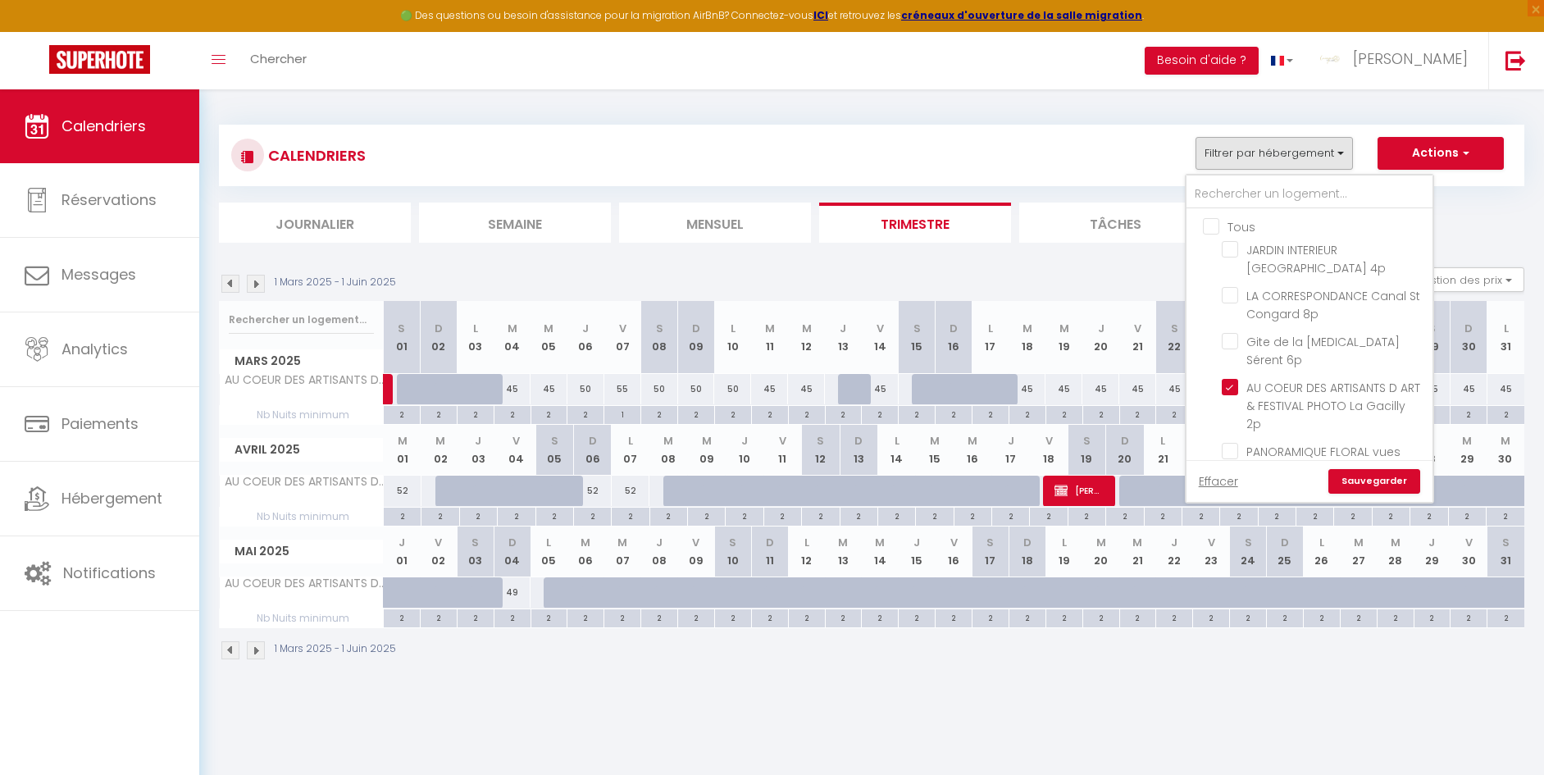
click at [1213, 226] on input "Tous" at bounding box center [1326, 225] width 246 height 16
checkbox input "true"
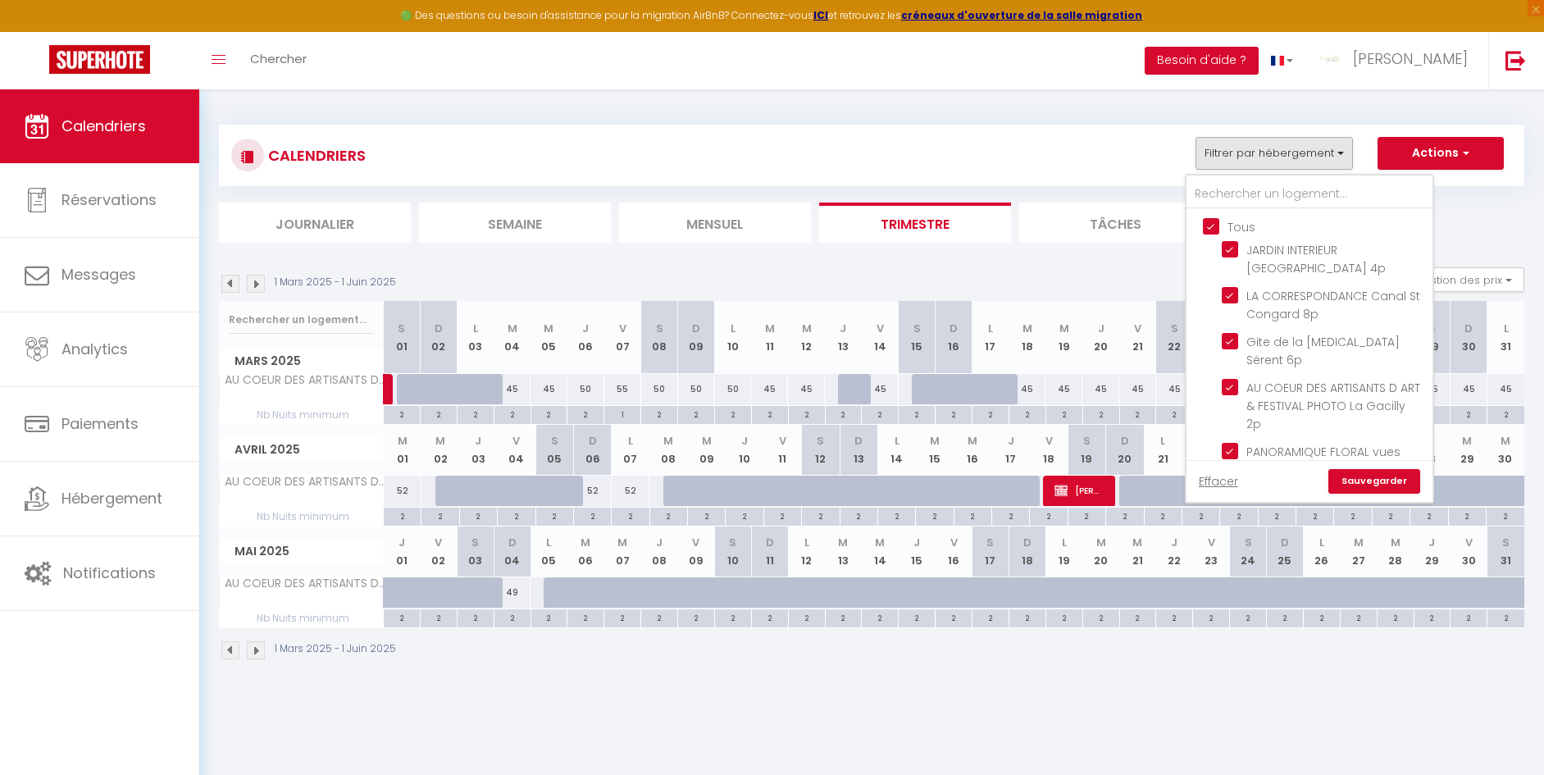
checkbox input "true"
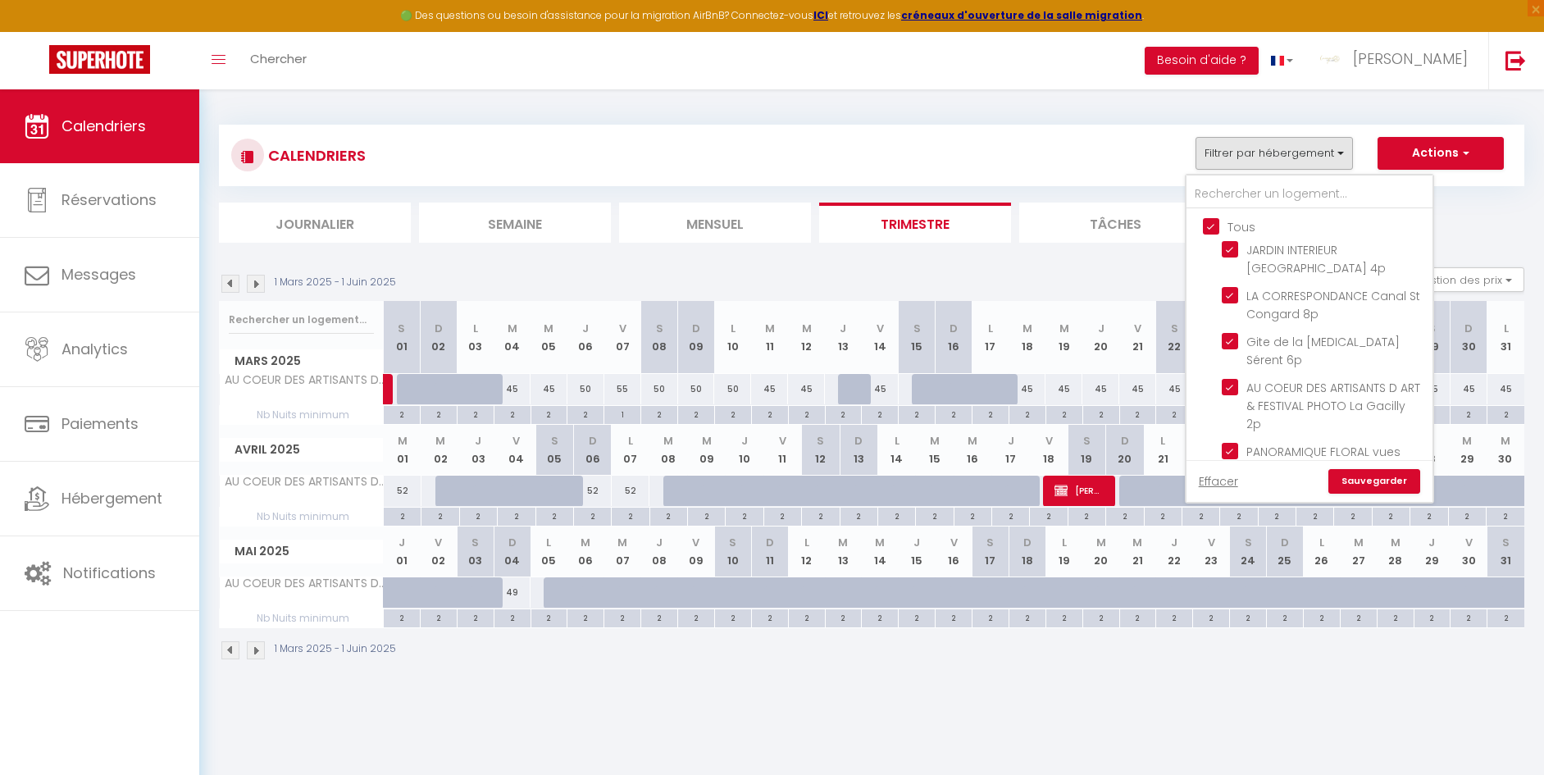
click at [1399, 478] on link "Sauvegarder" at bounding box center [1374, 481] width 92 height 25
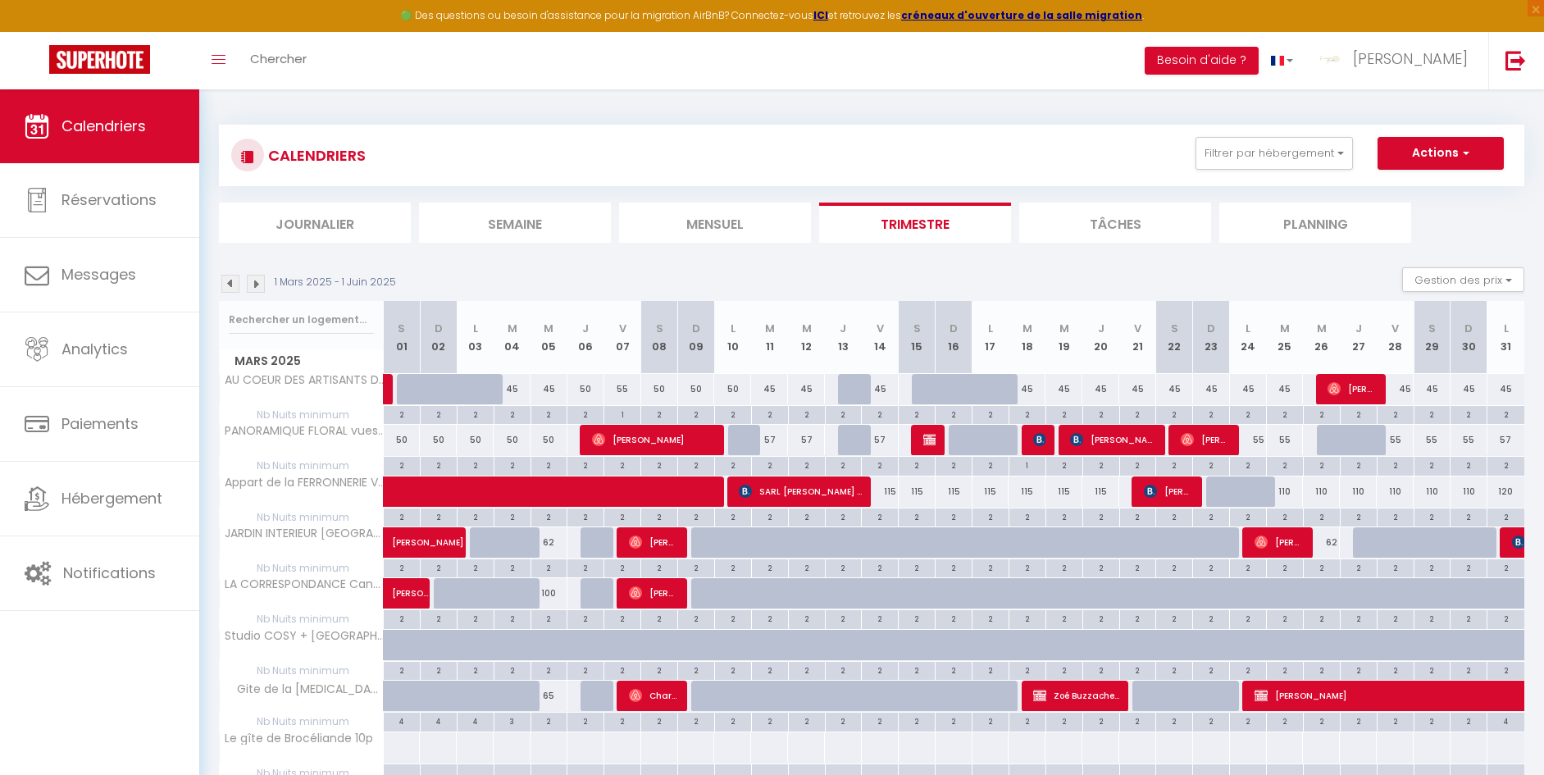
click at [256, 280] on img at bounding box center [256, 284] width 18 height 18
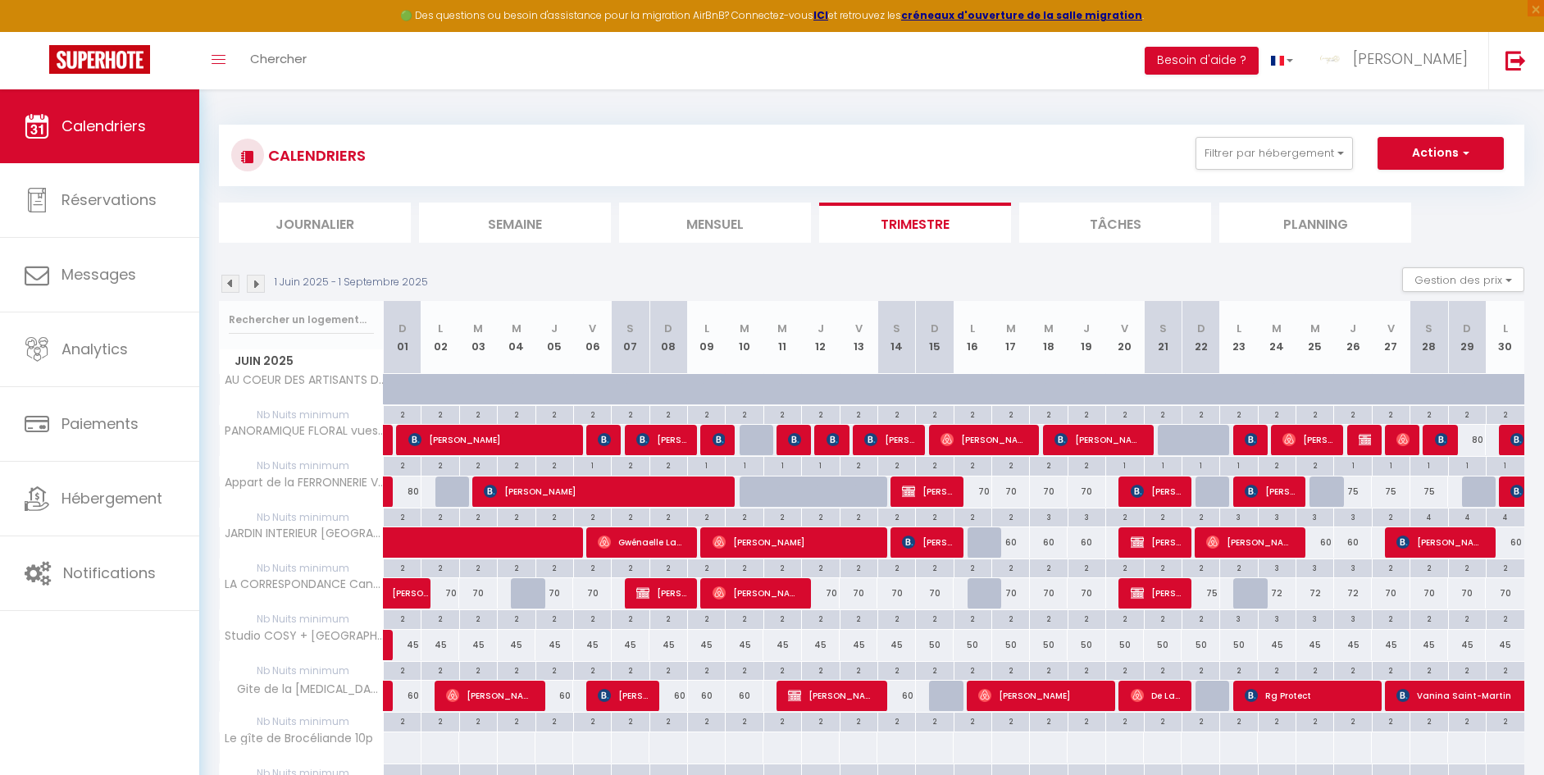
click at [261, 290] on img at bounding box center [256, 284] width 18 height 18
